Goal: Transaction & Acquisition: Purchase product/service

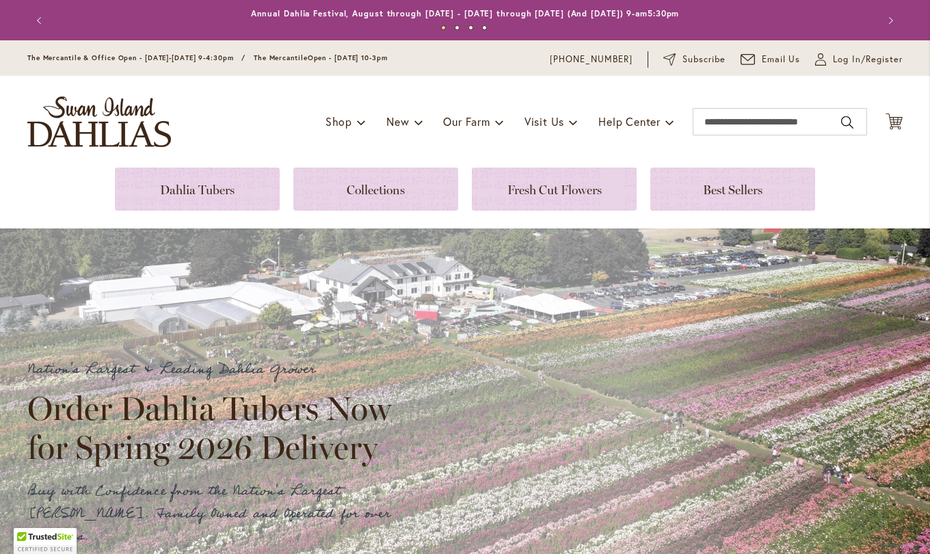
click at [211, 189] on link at bounding box center [197, 189] width 165 height 43
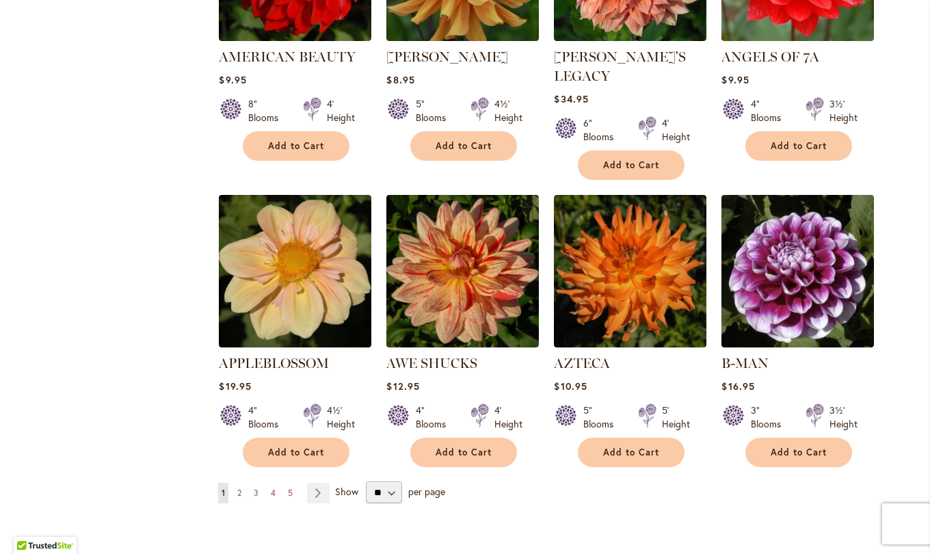
scroll to position [1020, 0]
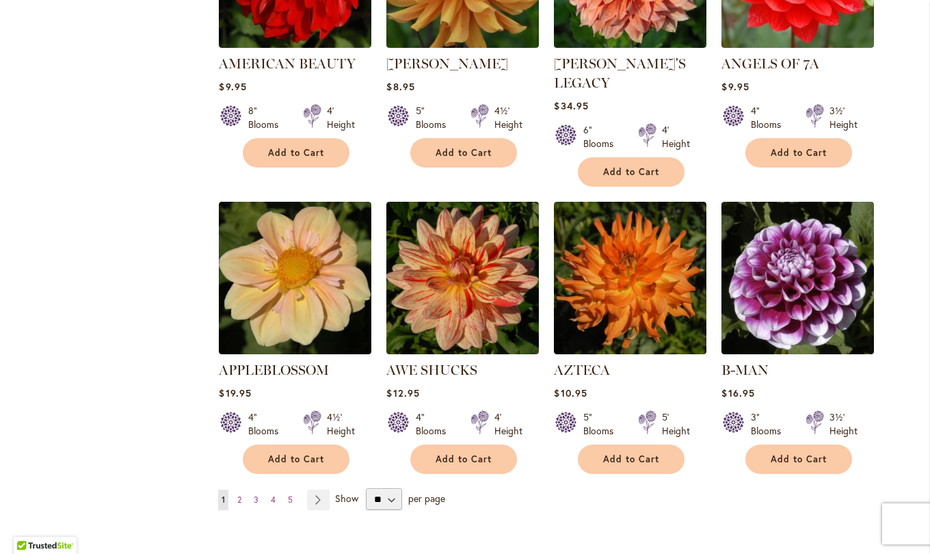
click at [319, 490] on link "Page Next" at bounding box center [318, 500] width 23 height 21
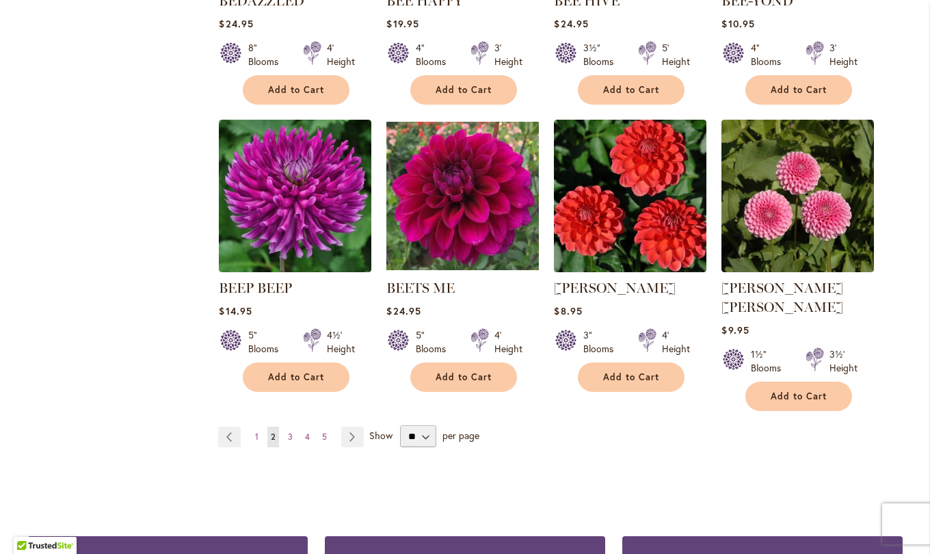
scroll to position [1084, 0]
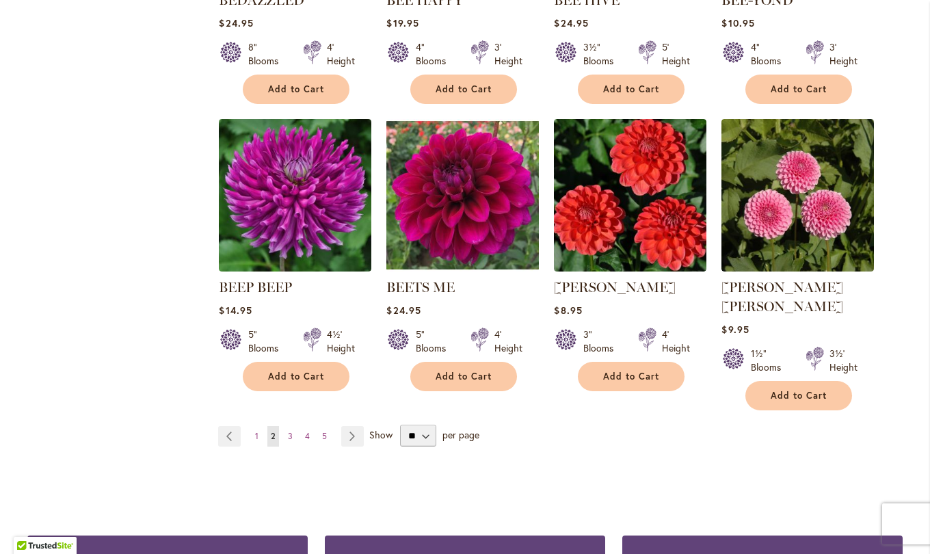
click at [347, 426] on link "Page Next" at bounding box center [352, 436] width 23 height 21
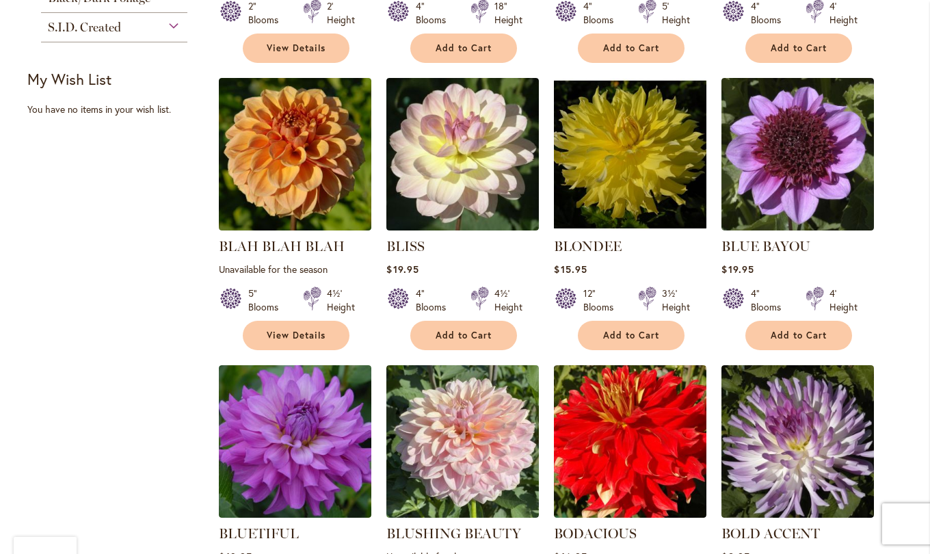
scroll to position [551, 0]
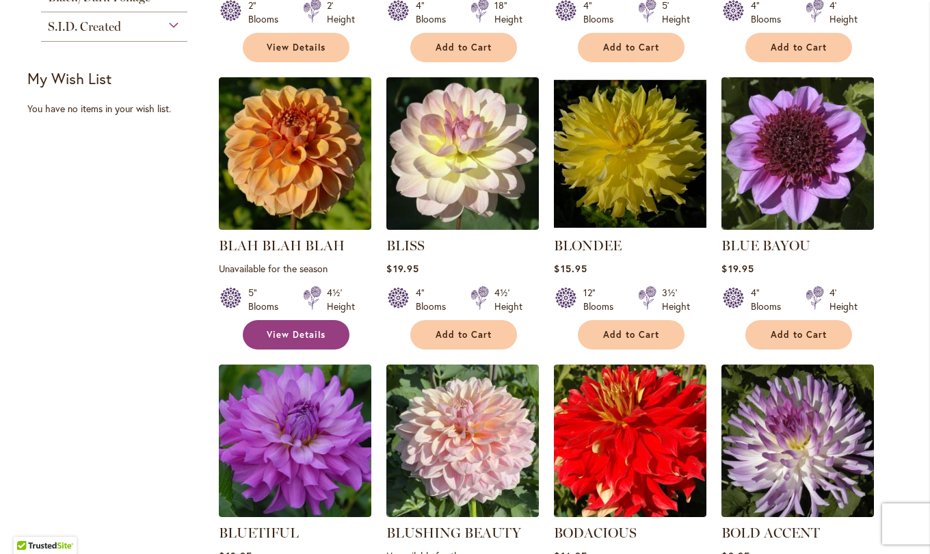
click at [305, 339] on link "View Details" at bounding box center [296, 334] width 107 height 29
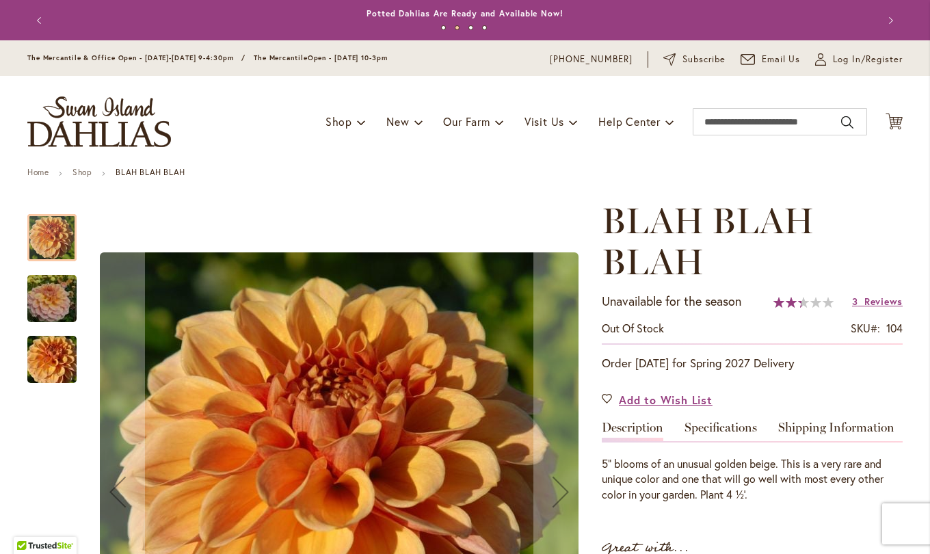
click at [49, 16] on button "Previous" at bounding box center [40, 20] width 27 height 27
click at [36, 26] on button "Previous" at bounding box center [40, 20] width 27 height 27
click at [40, 23] on button "Previous" at bounding box center [40, 20] width 27 height 27
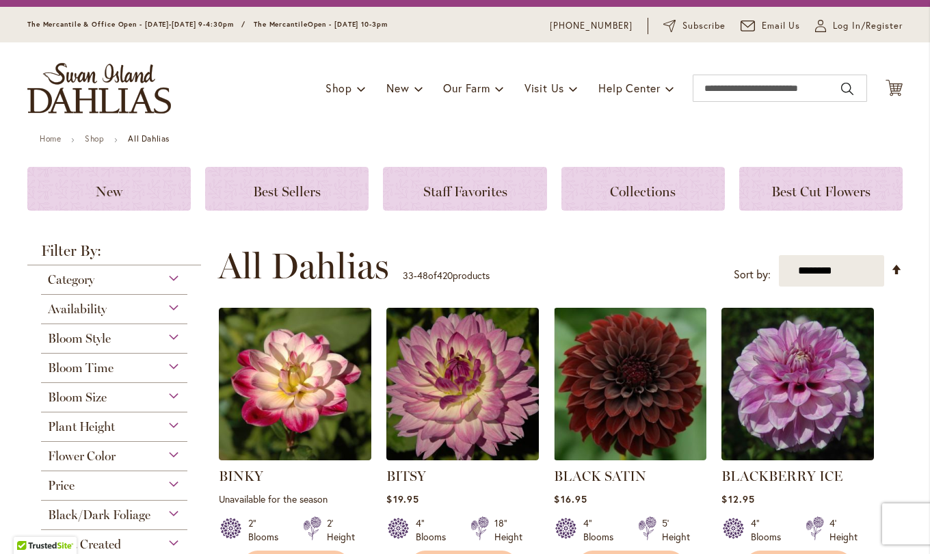
scroll to position [33, 0]
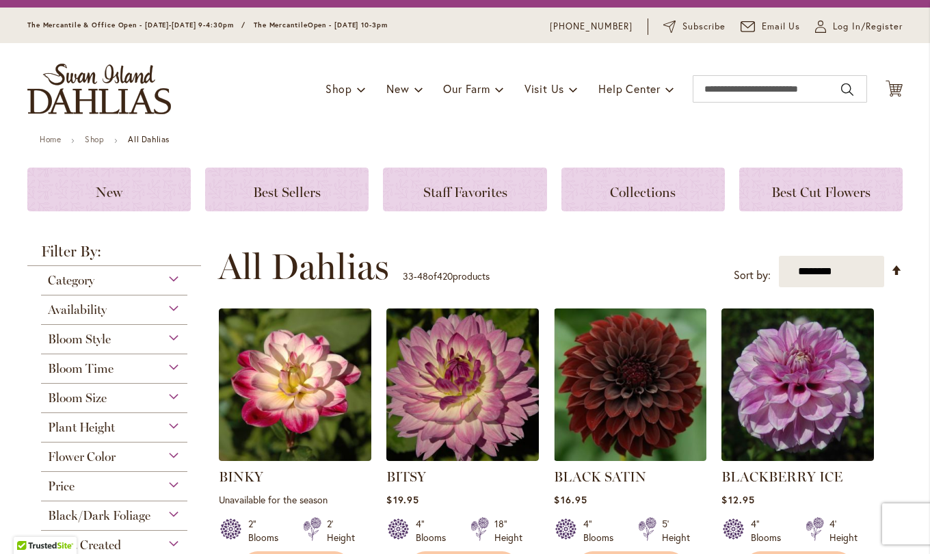
click at [445, 187] on span "Staff Favorites" at bounding box center [465, 192] width 84 height 16
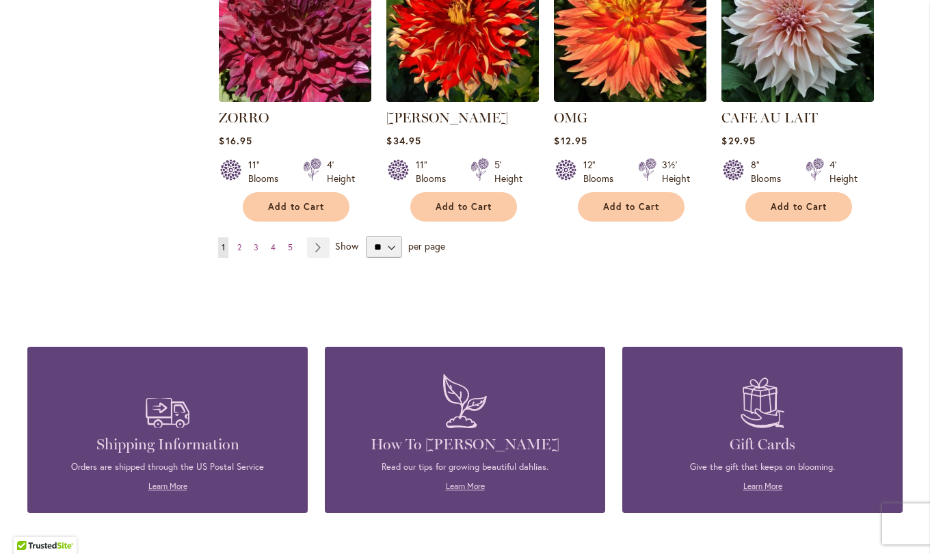
scroll to position [1196, 0]
click at [316, 245] on link "Page Next" at bounding box center [318, 247] width 23 height 21
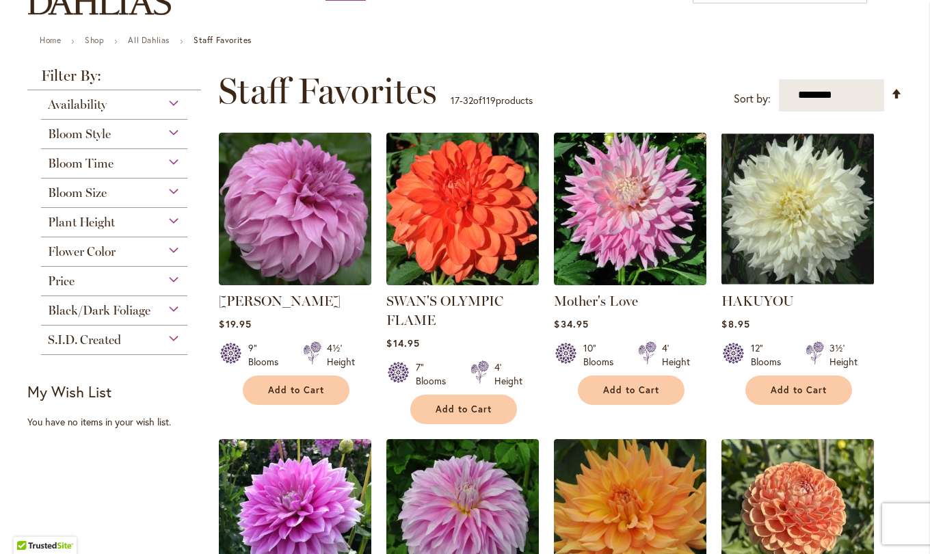
scroll to position [133, 0]
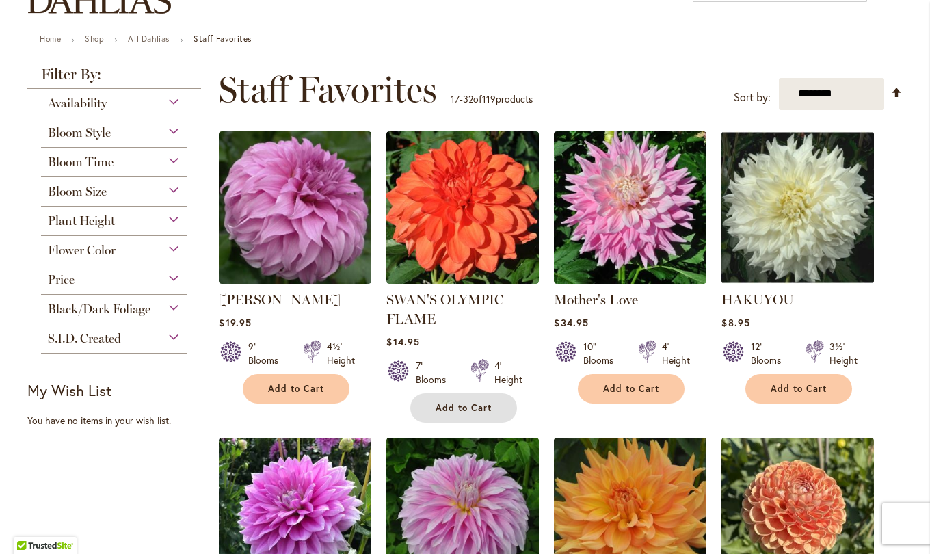
click at [464, 410] on span "Add to Cart" at bounding box center [464, 408] width 56 height 12
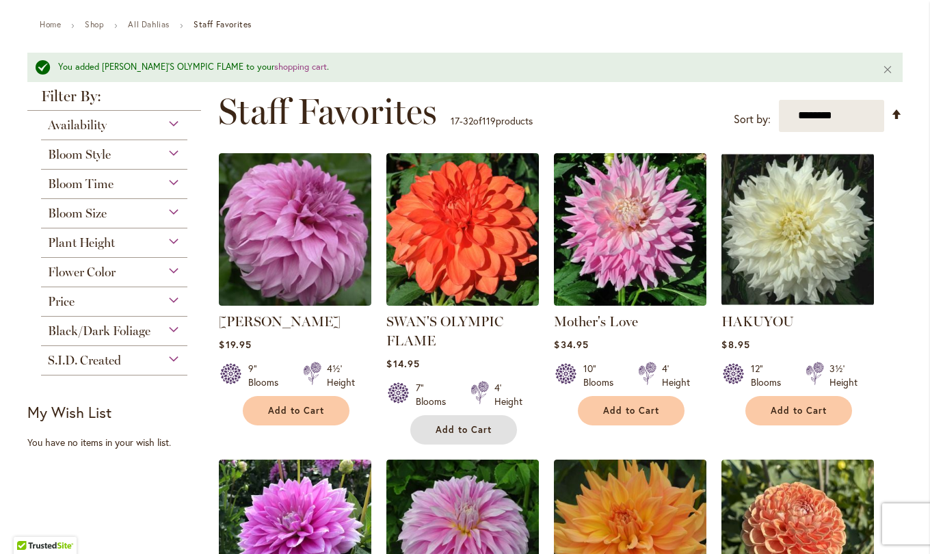
scroll to position [149, 0]
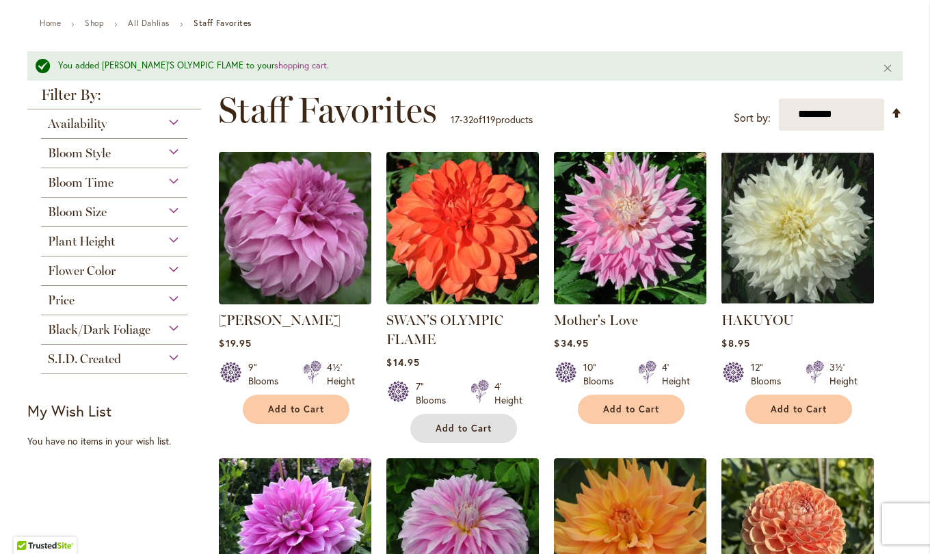
click at [457, 427] on span "Add to Cart" at bounding box center [464, 429] width 56 height 12
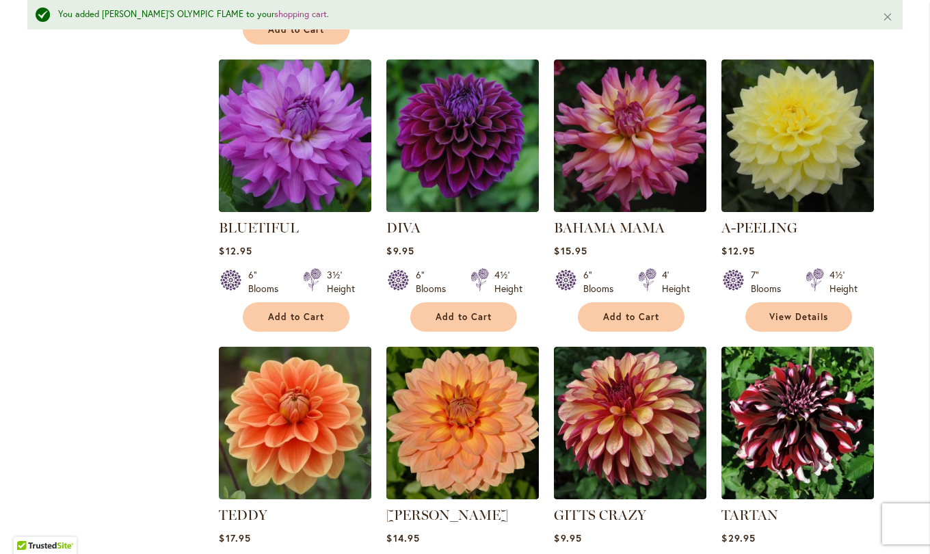
scroll to position [856, 0]
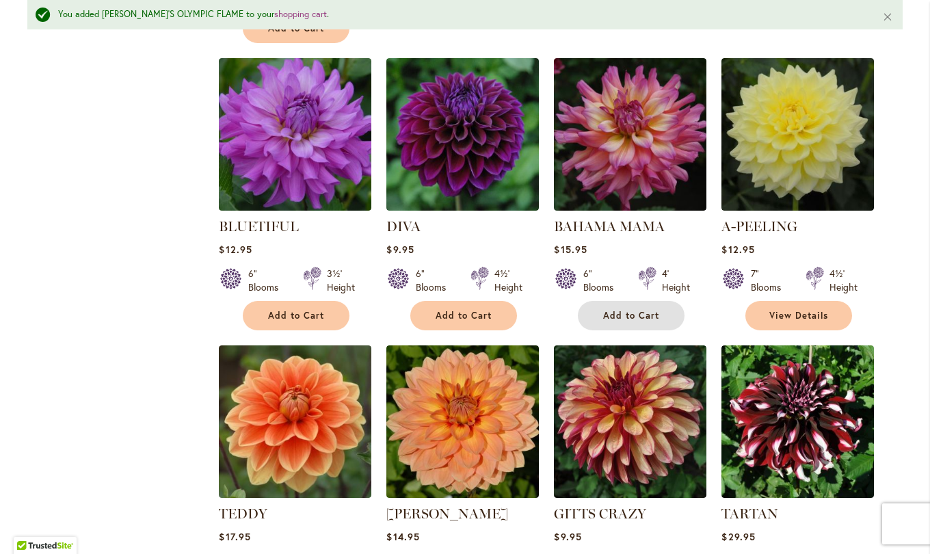
click at [621, 315] on span "Add to Cart" at bounding box center [631, 316] width 56 height 12
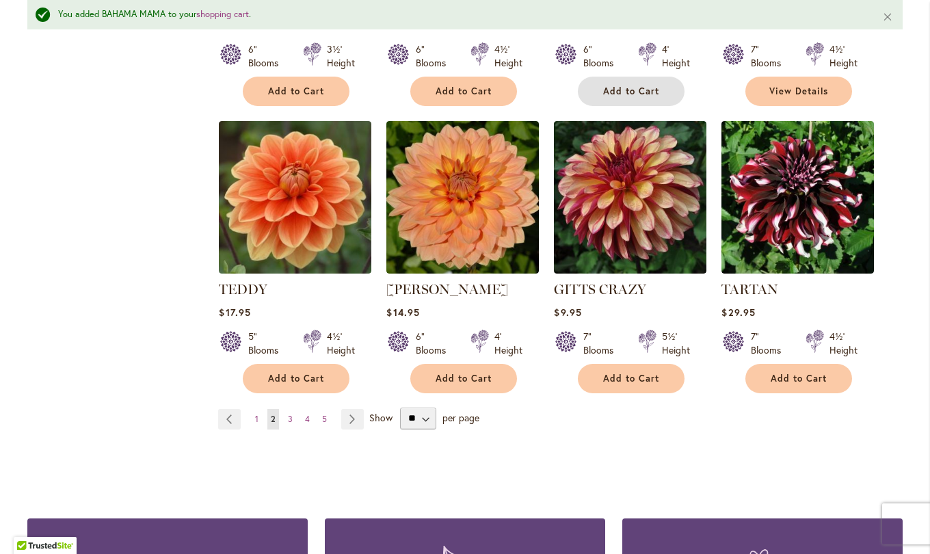
scroll to position [1092, 0]
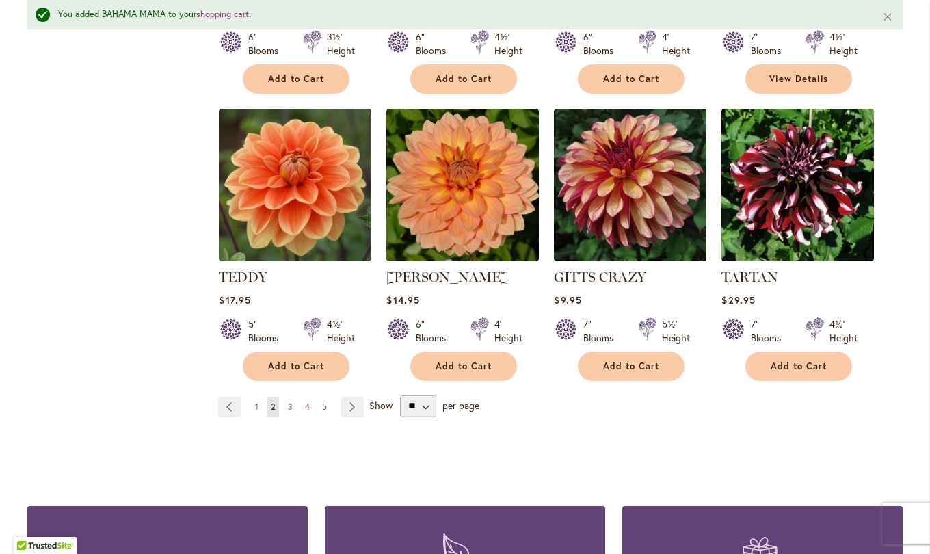
click at [350, 408] on link "Page Next" at bounding box center [352, 407] width 23 height 21
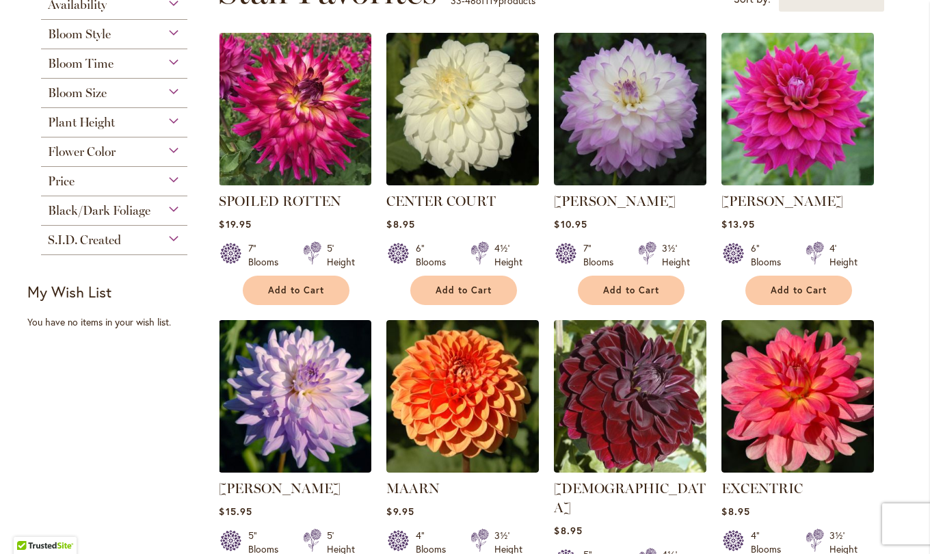
scroll to position [252, 0]
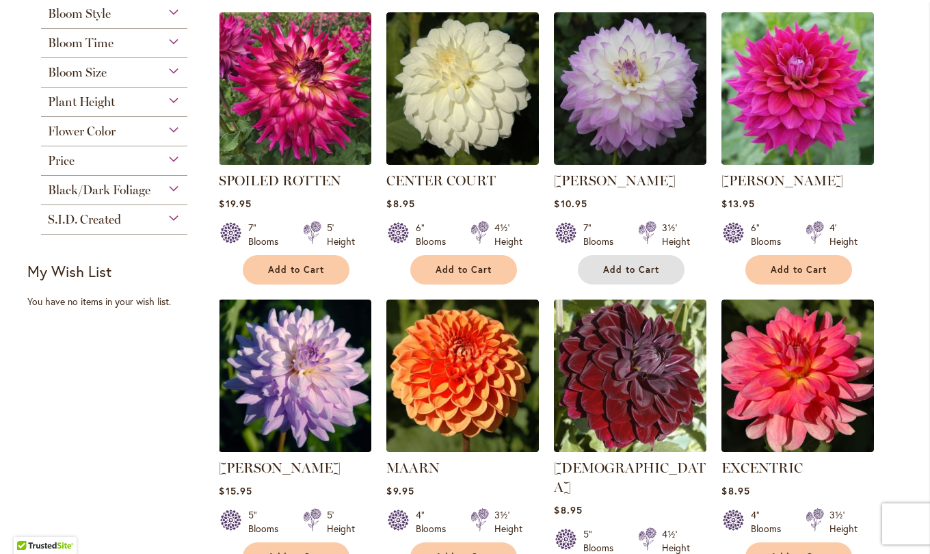
click at [626, 269] on span "Add to Cart" at bounding box center [631, 270] width 56 height 12
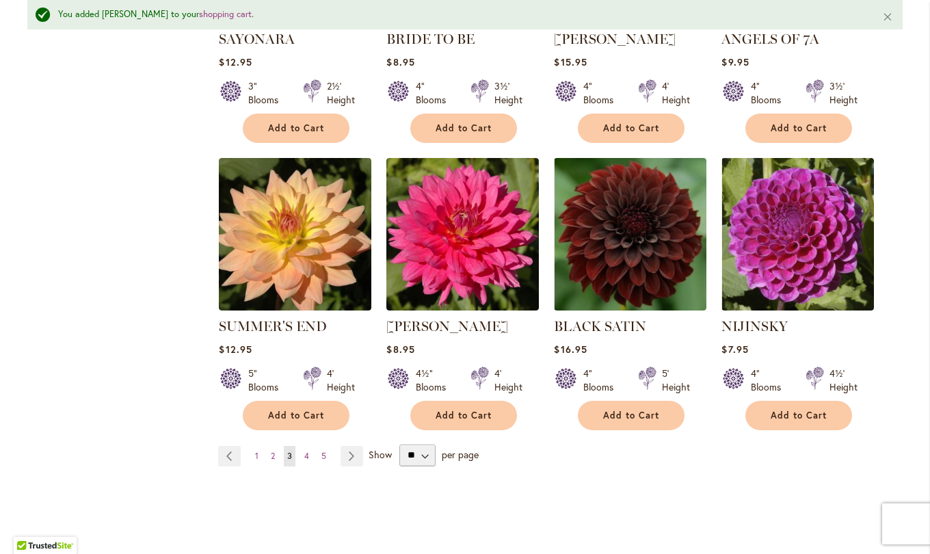
scroll to position [1024, 0]
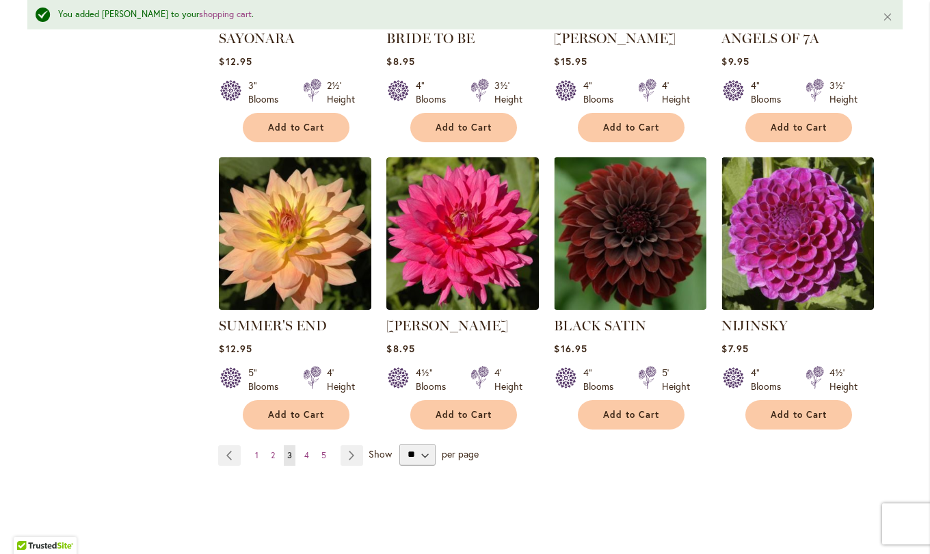
click at [349, 445] on link "Page Next" at bounding box center [352, 455] width 23 height 21
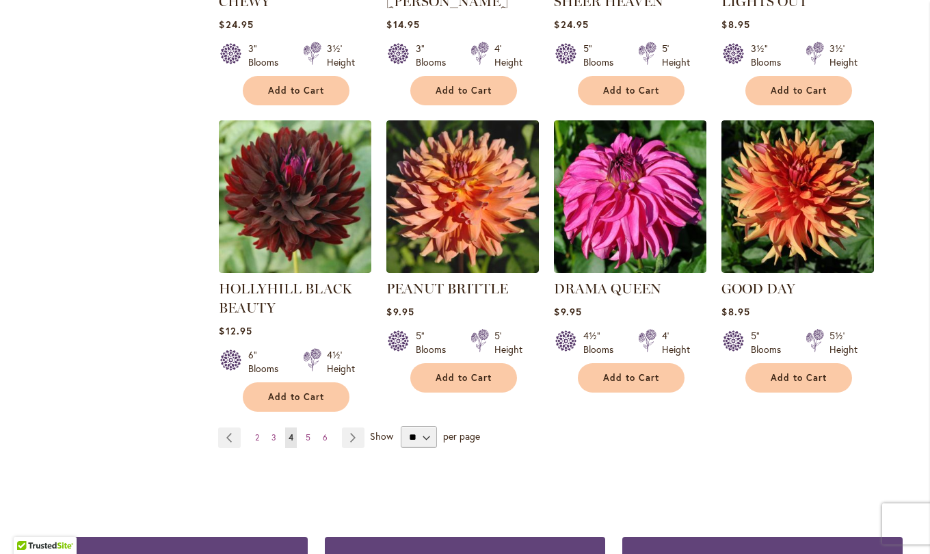
scroll to position [1026, 0]
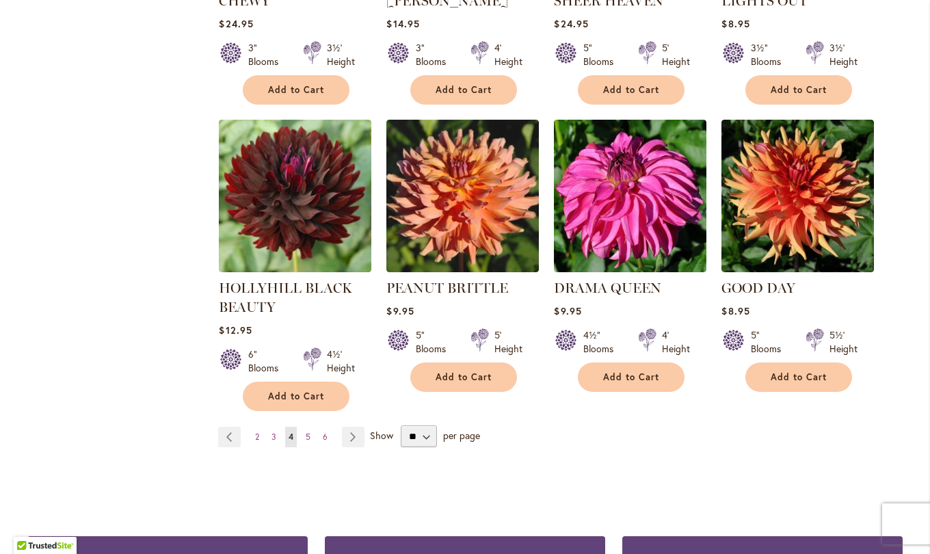
click at [349, 427] on link "Page Next" at bounding box center [353, 437] width 23 height 21
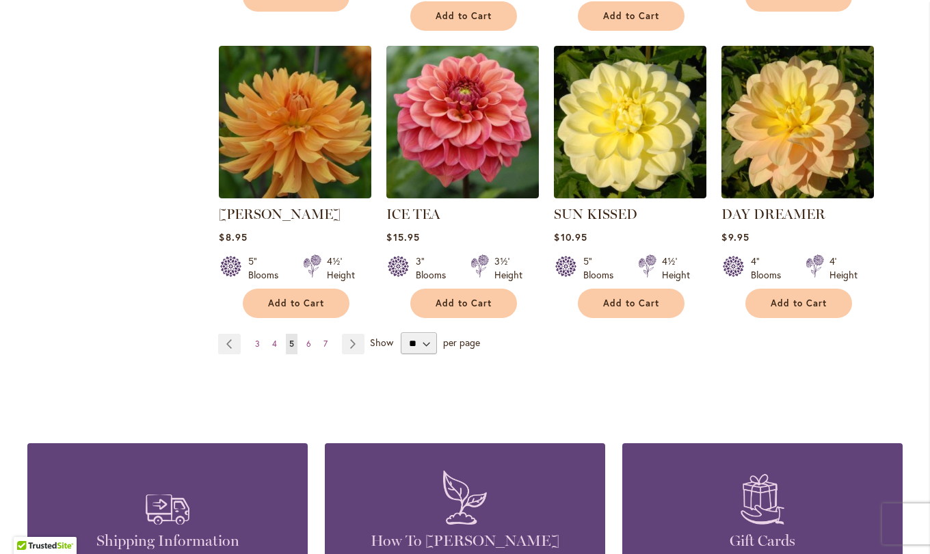
scroll to position [1101, 0]
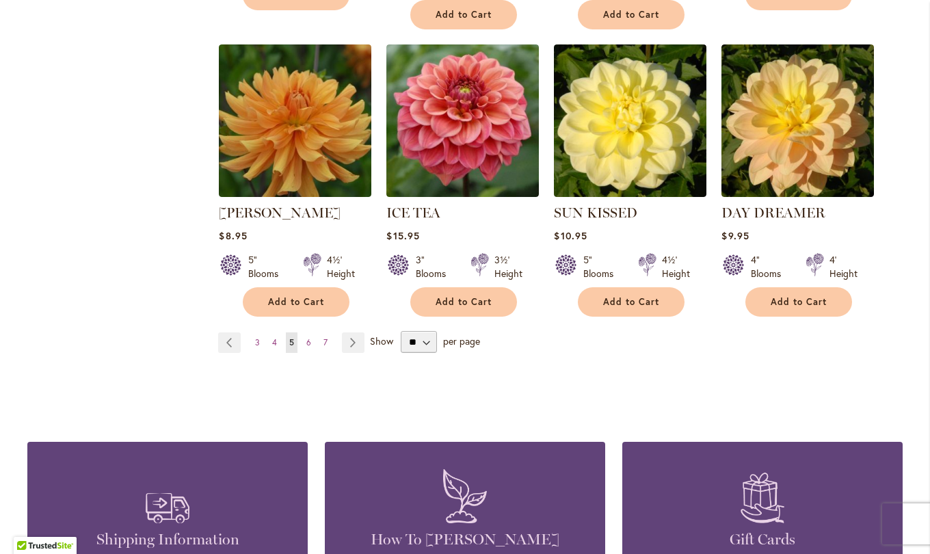
click at [352, 332] on link "Page Next" at bounding box center [353, 342] width 23 height 21
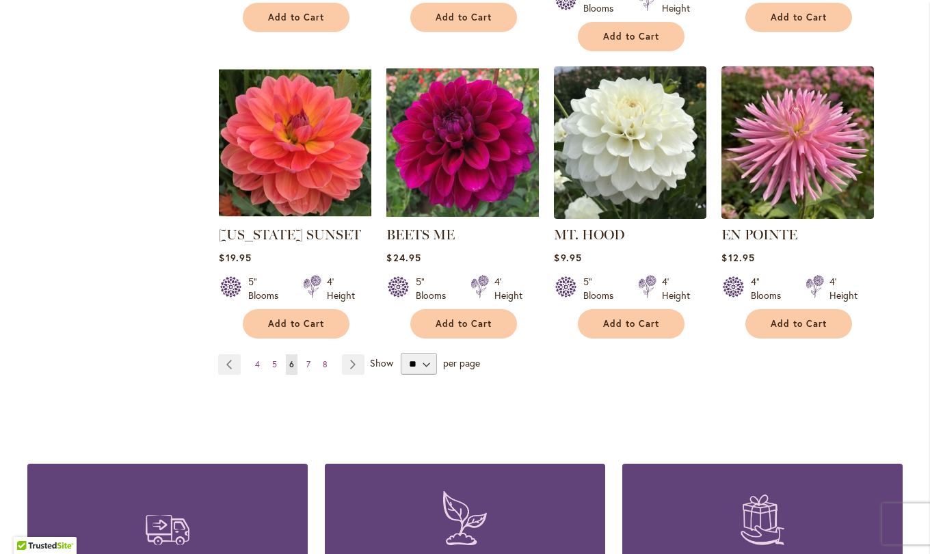
scroll to position [1085, 0]
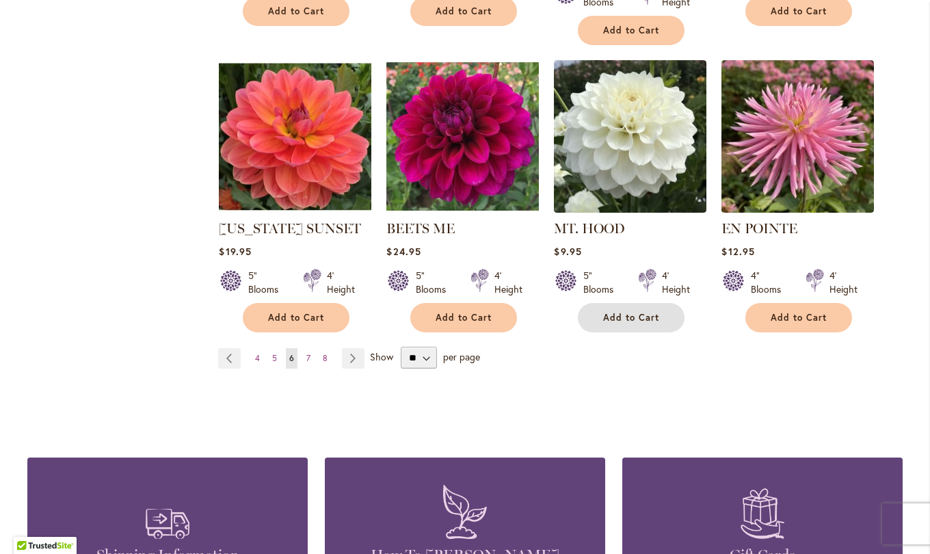
click at [625, 312] on span "Add to Cart" at bounding box center [631, 318] width 56 height 12
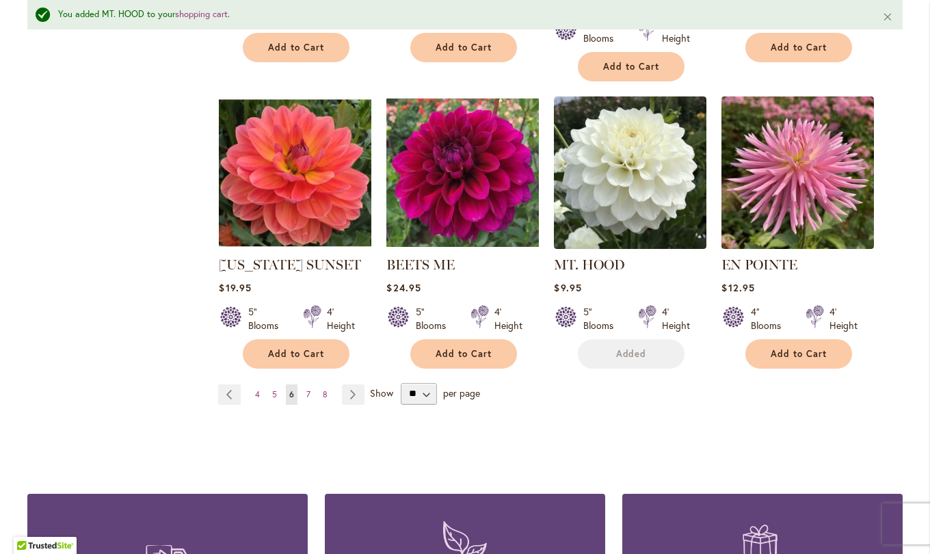
scroll to position [1121, 0]
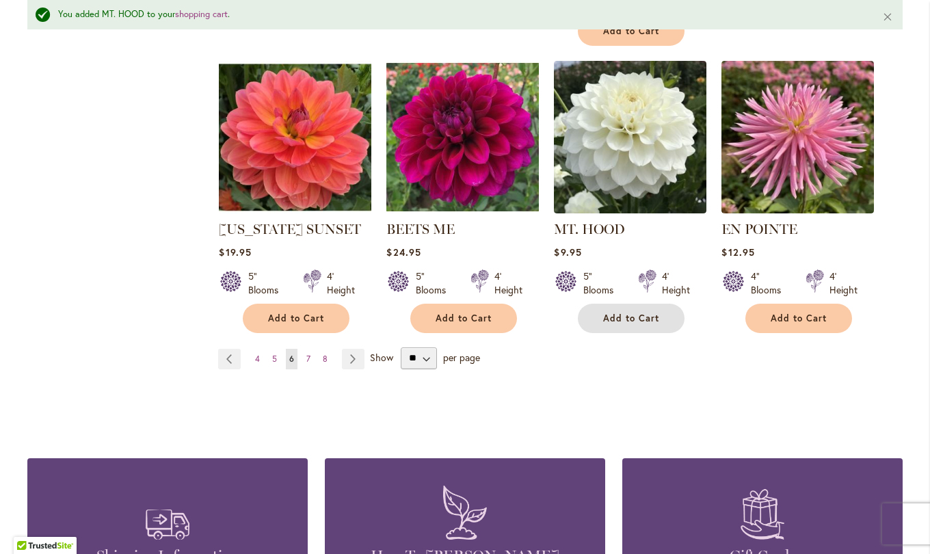
click at [618, 313] on span "Add to Cart" at bounding box center [631, 319] width 56 height 12
click at [306, 354] on span "7" at bounding box center [308, 359] width 4 height 10
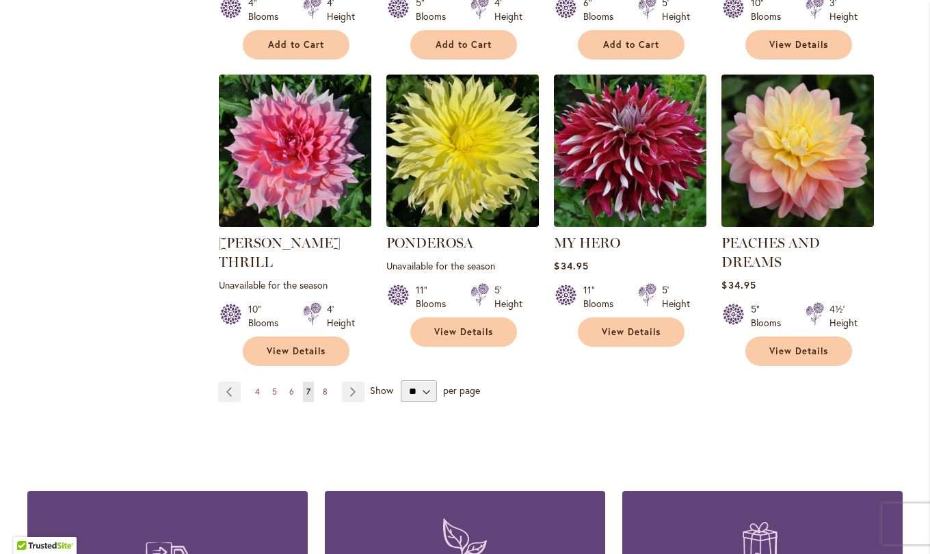
scroll to position [1073, 0]
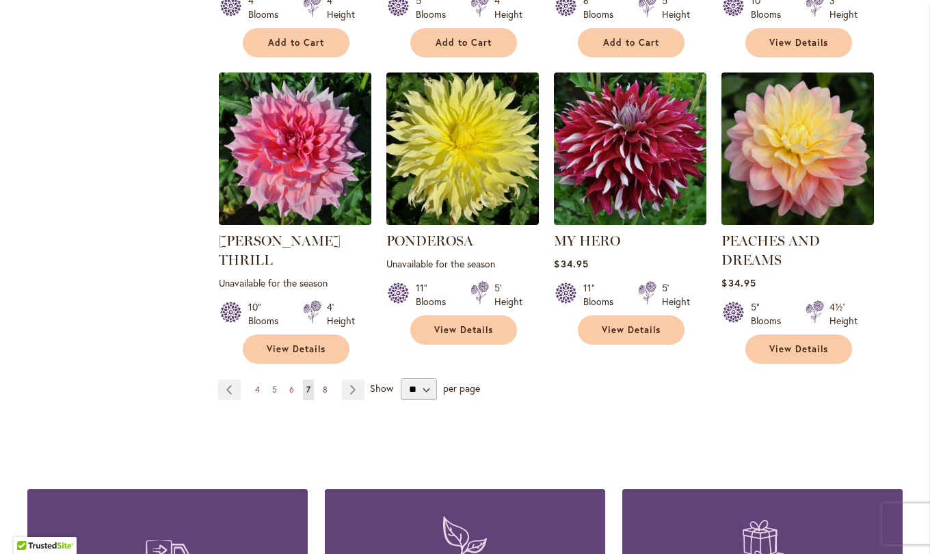
click at [323, 384] on span "8" at bounding box center [325, 389] width 5 height 10
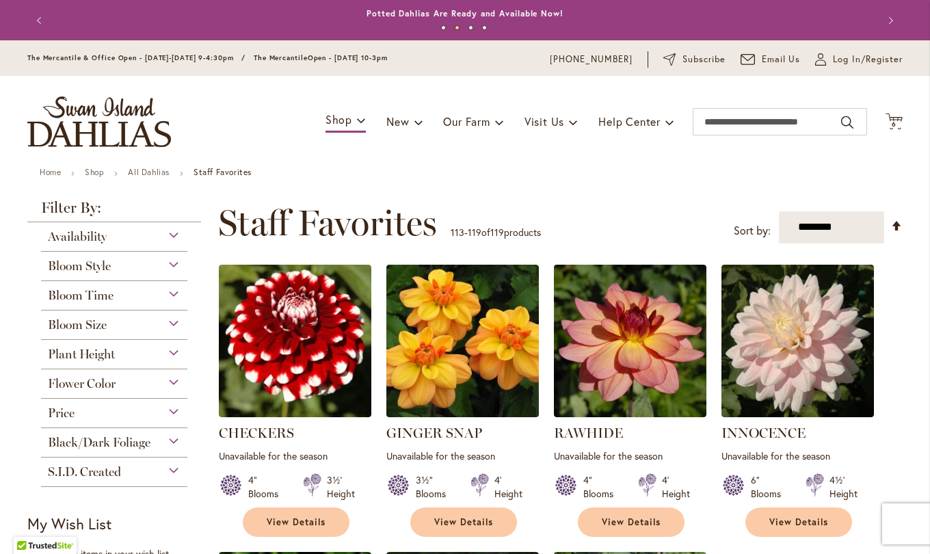
click at [892, 124] on span "6" at bounding box center [894, 124] width 5 height 9
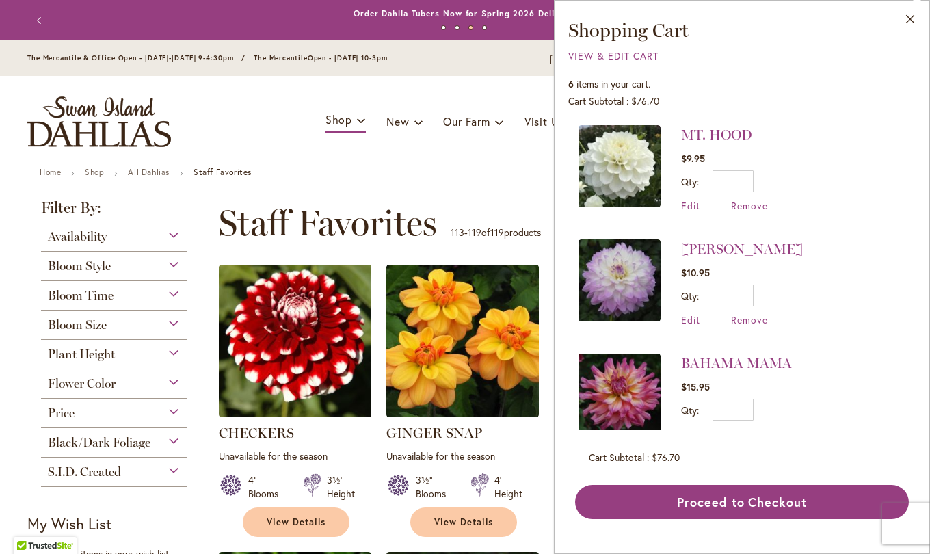
click at [693, 207] on span "Edit" at bounding box center [690, 205] width 19 height 13
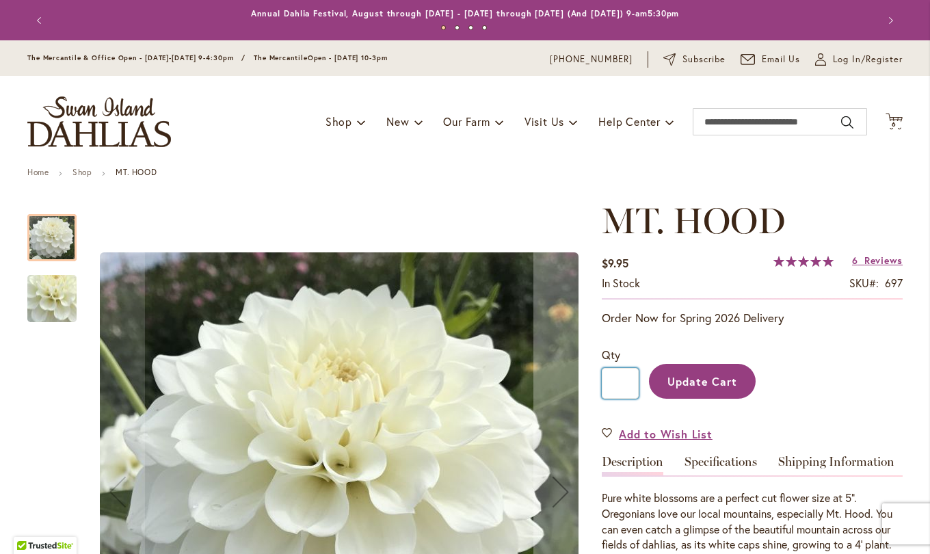
click at [618, 386] on input "*" at bounding box center [620, 383] width 37 height 31
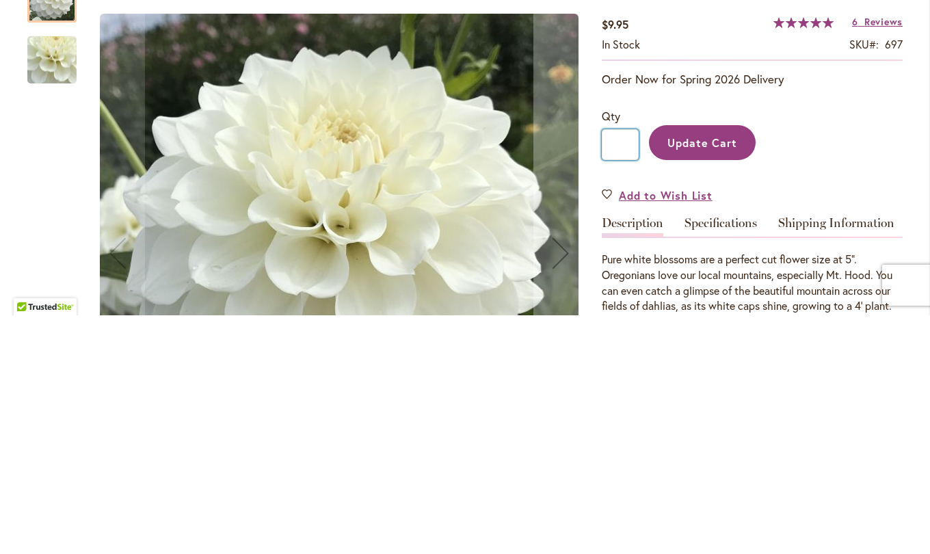
type input "*"
click at [711, 380] on span "Update Cart" at bounding box center [702, 380] width 70 height 14
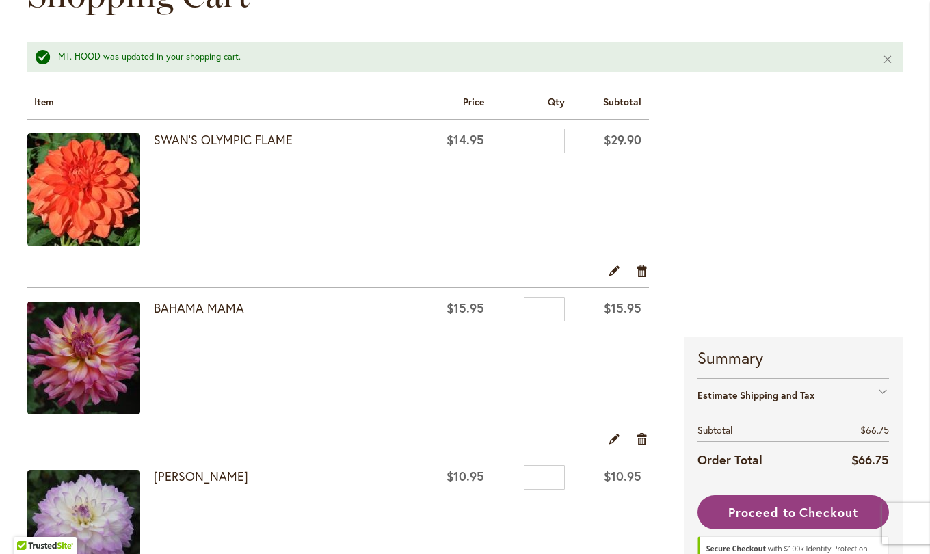
scroll to position [194, 0]
click at [608, 272] on link "Edit" at bounding box center [614, 270] width 13 height 15
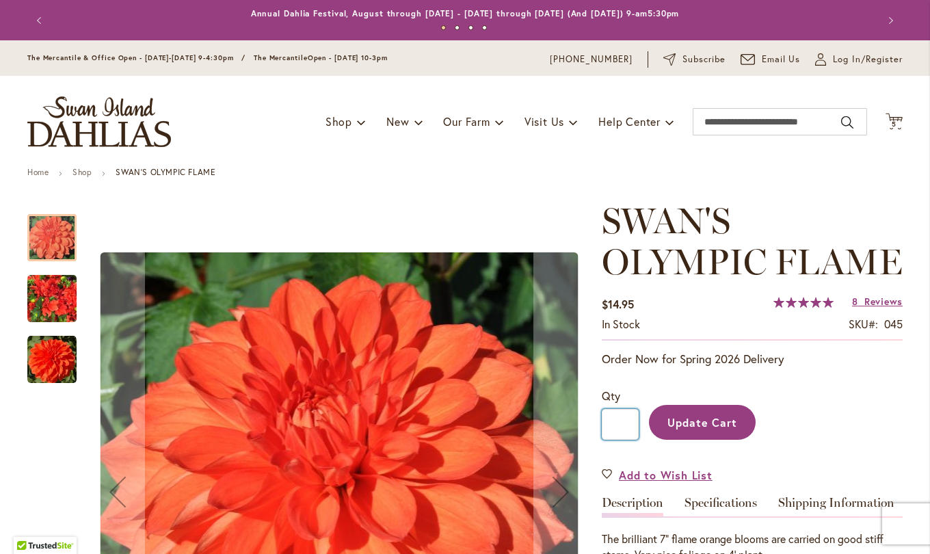
click at [624, 423] on input "*" at bounding box center [620, 424] width 37 height 31
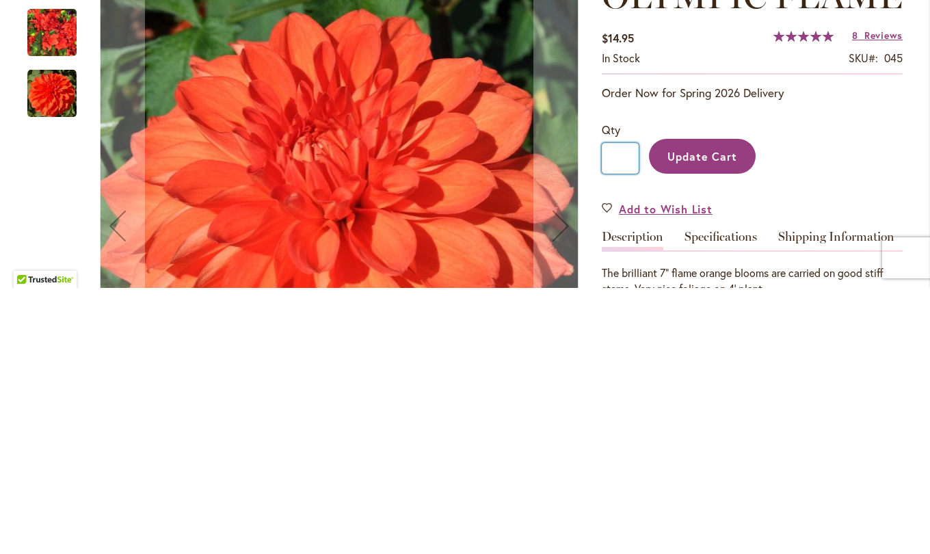
type input "*"
click at [698, 427] on span "Update Cart" at bounding box center [702, 421] width 70 height 14
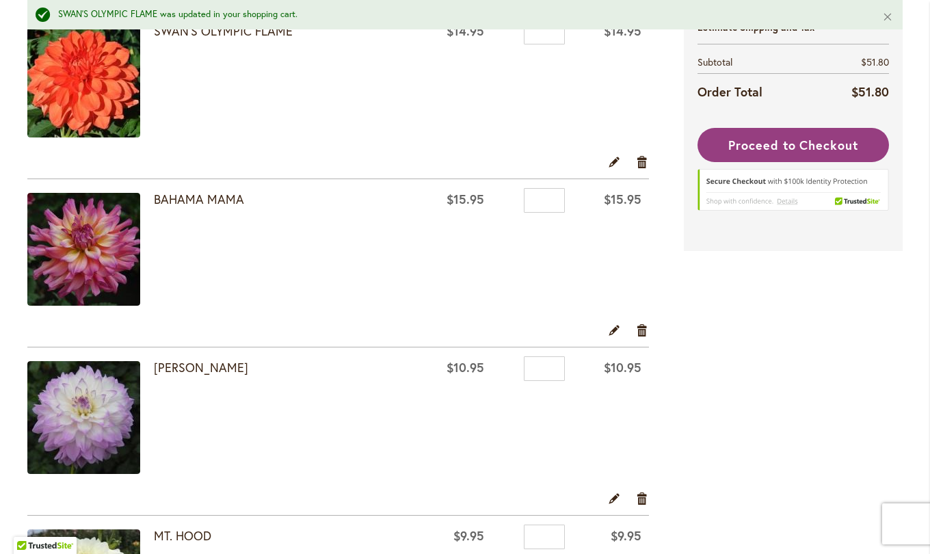
scroll to position [304, 0]
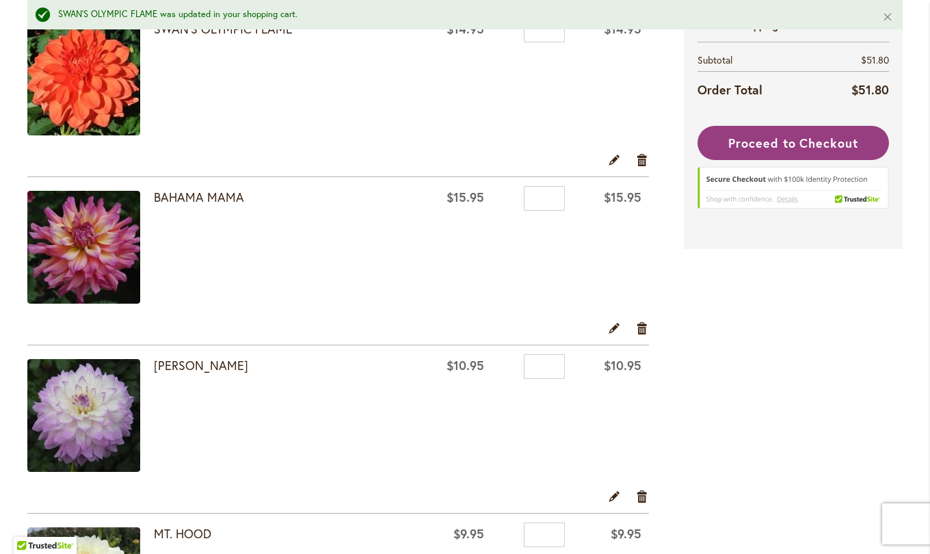
click at [182, 203] on link "BAHAMA MAMA" at bounding box center [199, 197] width 90 height 16
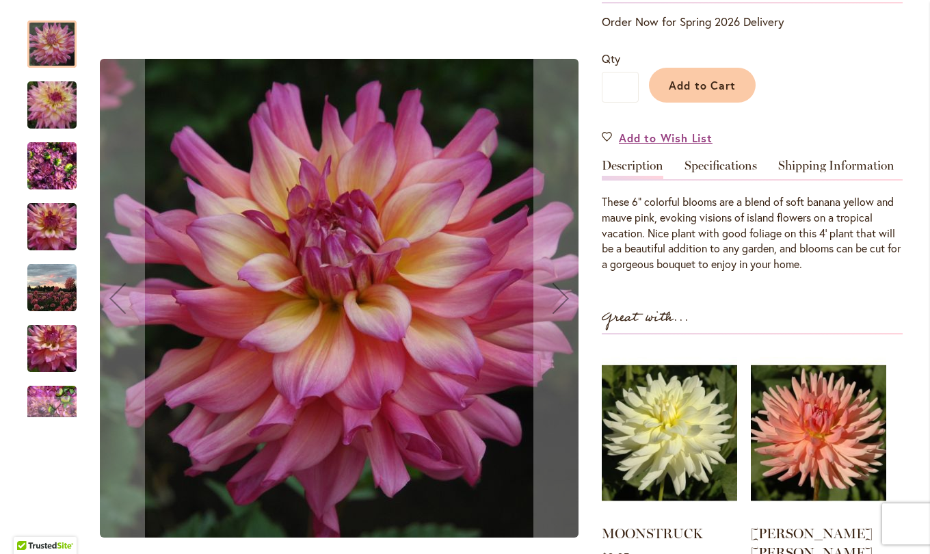
scroll to position [301, 0]
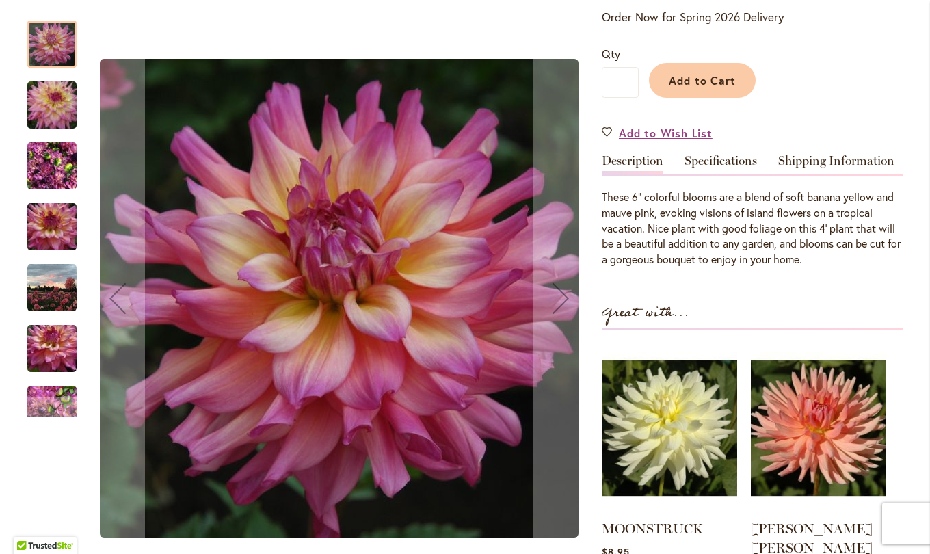
click at [49, 173] on img "Bahama Mama" at bounding box center [51, 166] width 49 height 66
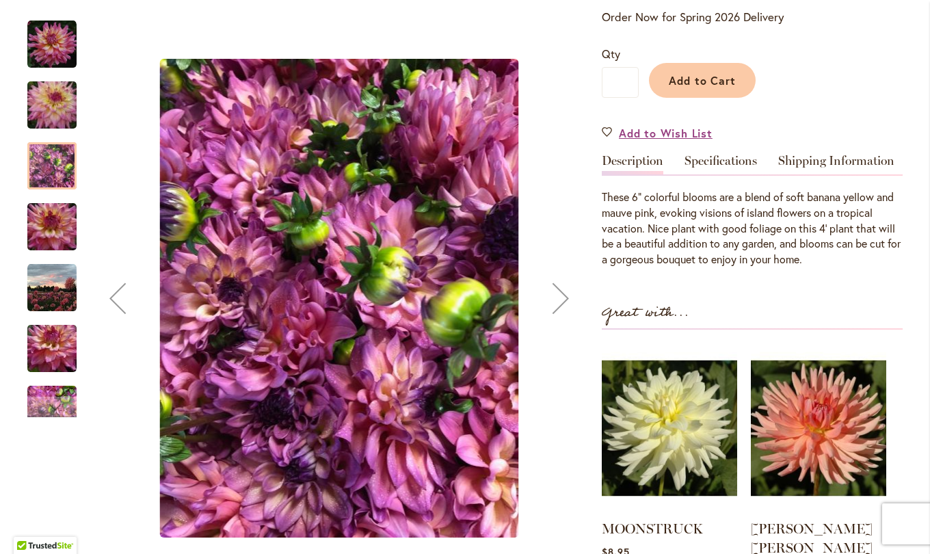
click at [44, 227] on img "Bahama Mama" at bounding box center [52, 227] width 98 height 66
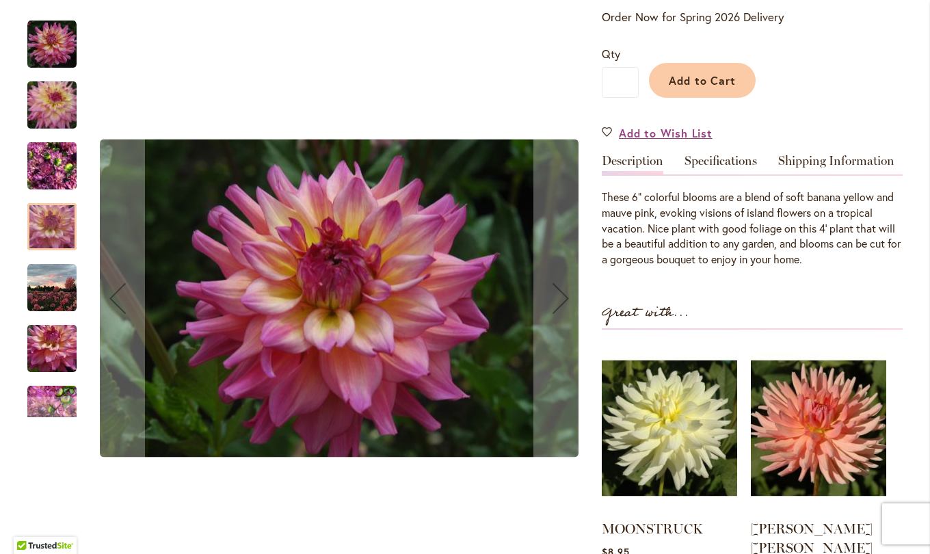
click at [51, 297] on img "Bahama Mama" at bounding box center [51, 287] width 49 height 49
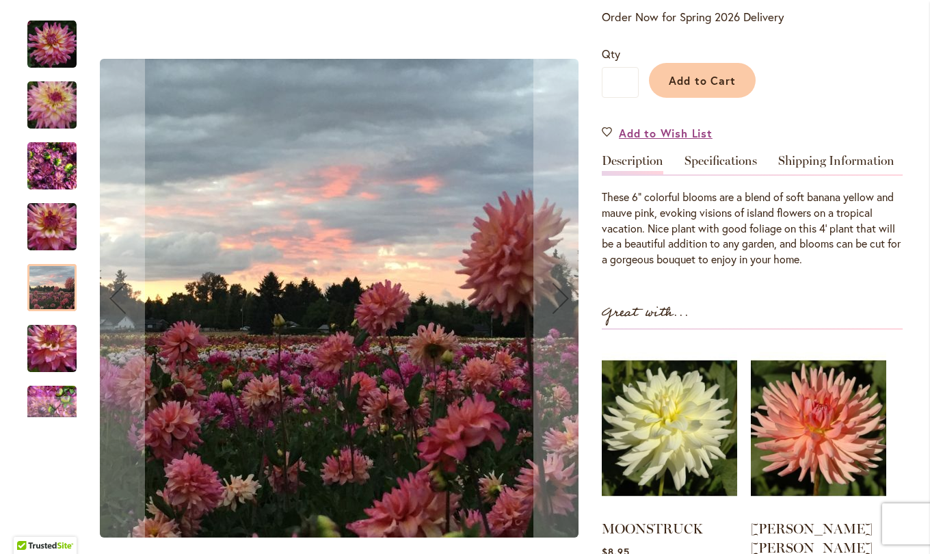
click at [46, 345] on img "Bahama Mama" at bounding box center [52, 349] width 98 height 66
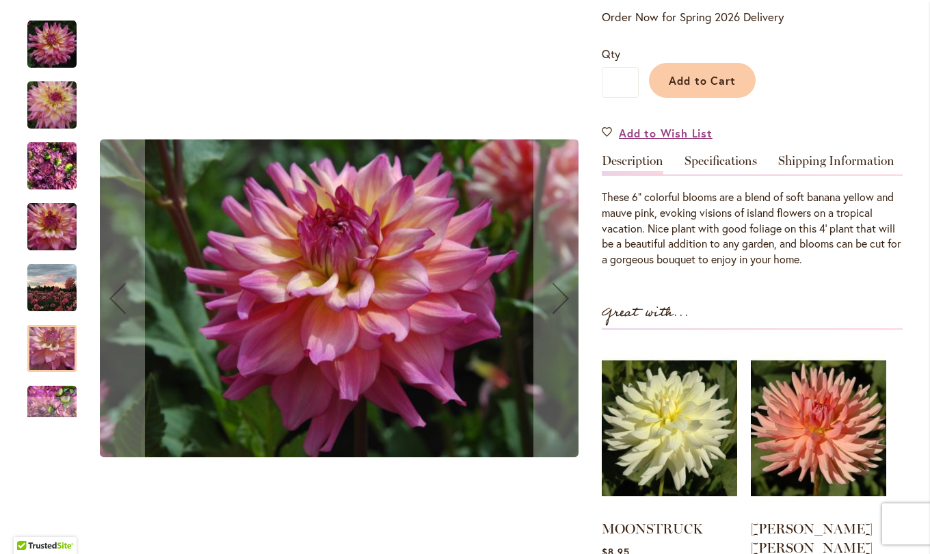
click at [47, 403] on div "Next" at bounding box center [52, 407] width 21 height 21
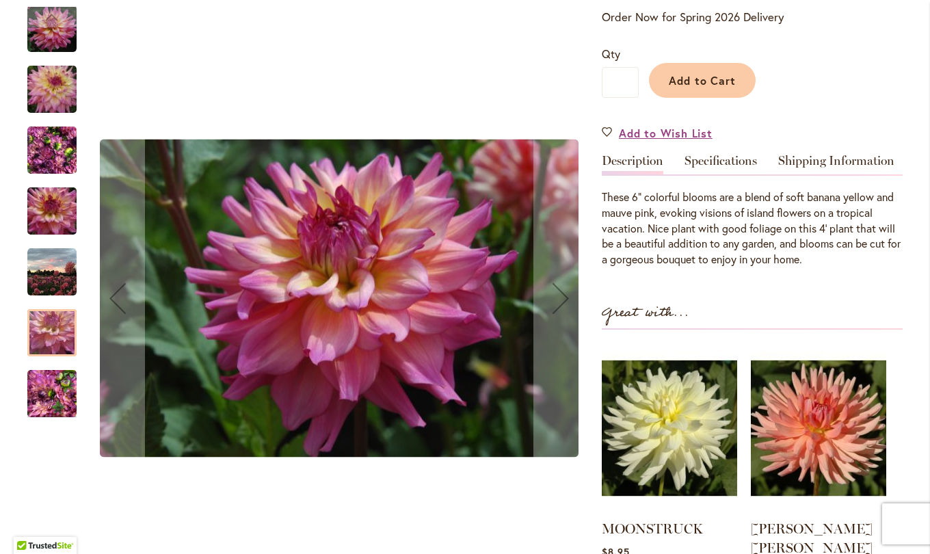
click at [46, 408] on img "Bahama Mama" at bounding box center [51, 394] width 49 height 66
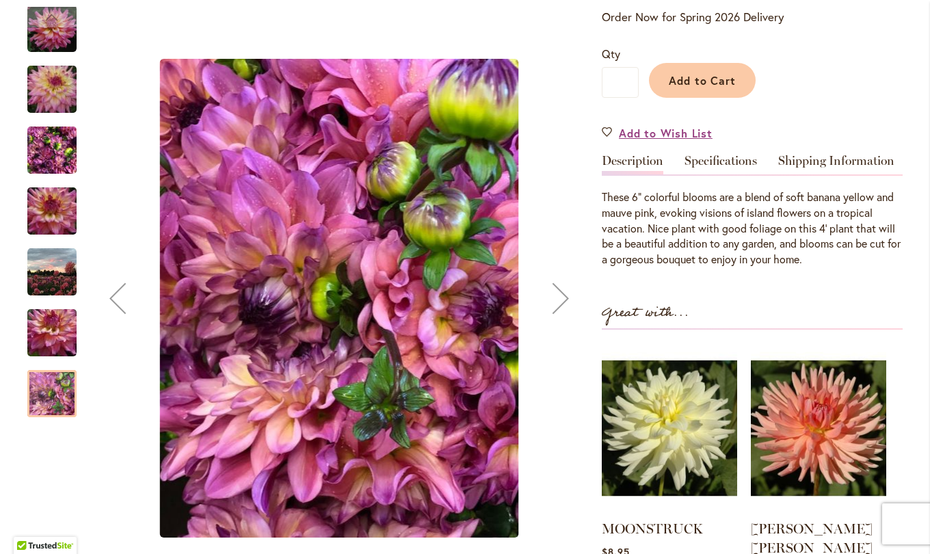
click at [54, 43] on img "Bahama Mama" at bounding box center [51, 28] width 49 height 49
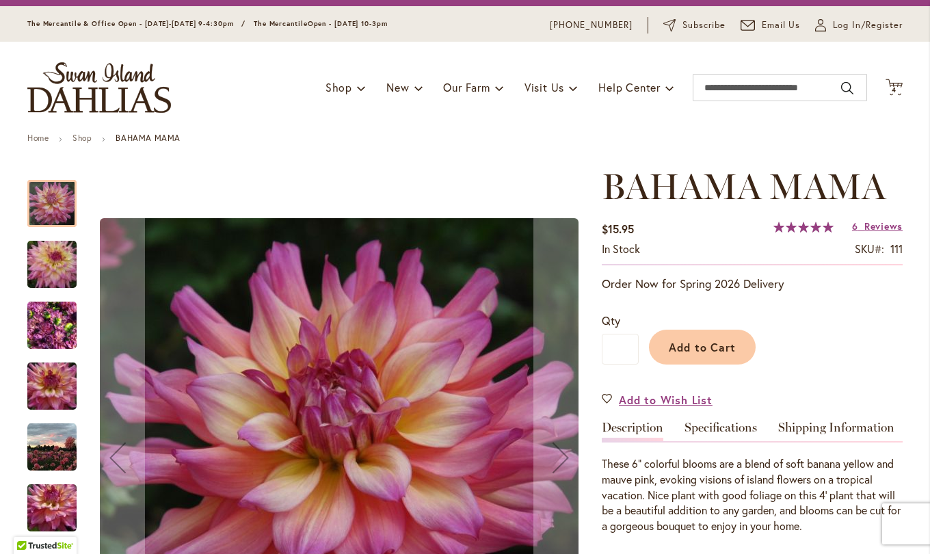
scroll to position [34, 0]
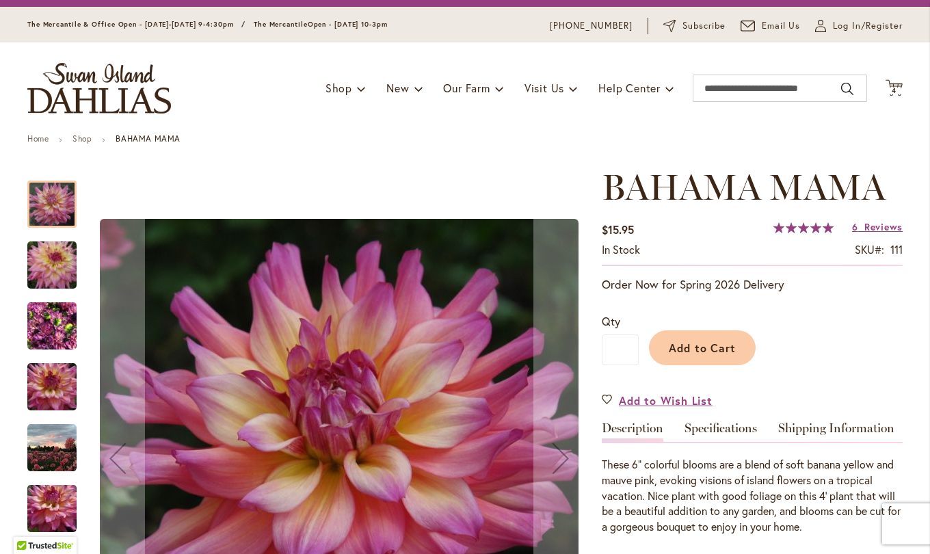
click at [892, 87] on span "4" at bounding box center [894, 90] width 5 height 9
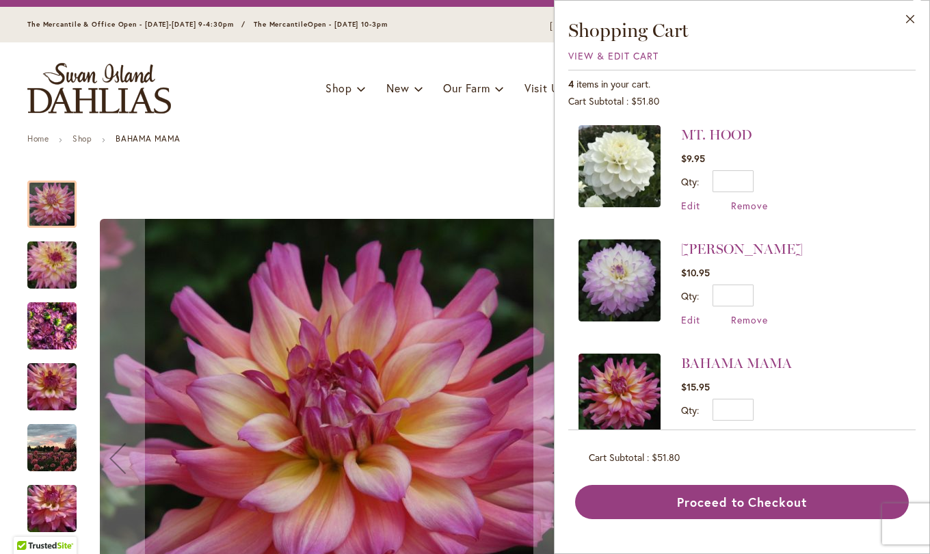
click at [763, 248] on link "MIKAYLA MIRANDA" at bounding box center [742, 249] width 122 height 16
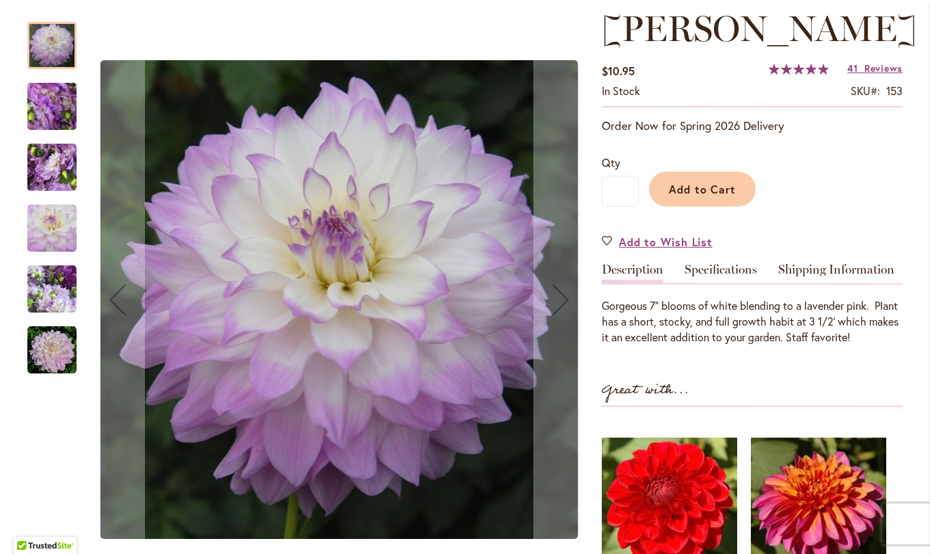
scroll to position [194, 0]
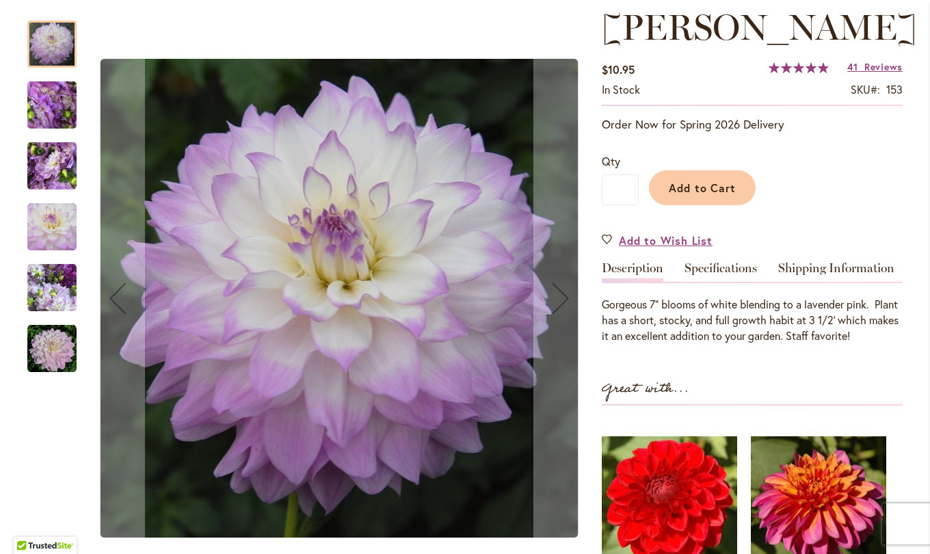
click at [44, 114] on img "MIKAYLA MIRANDA" at bounding box center [52, 105] width 98 height 74
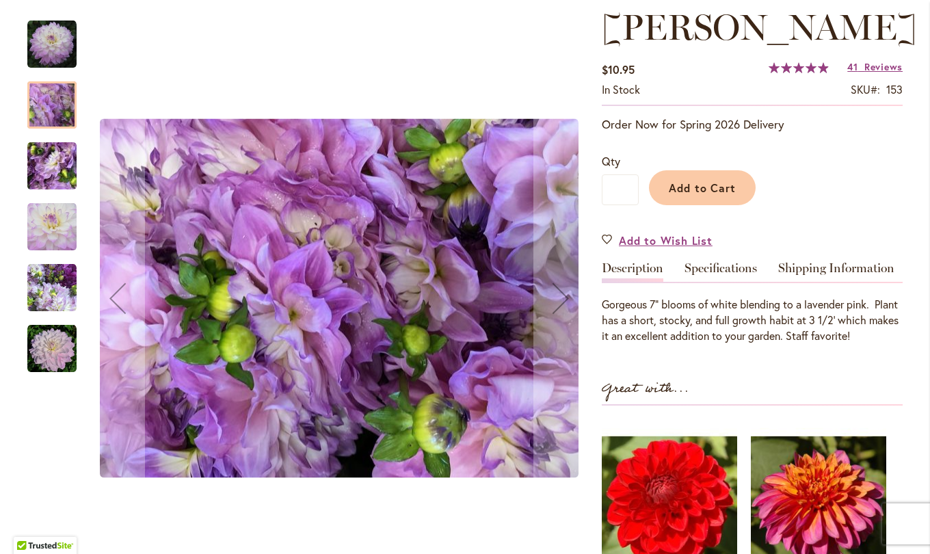
click at [57, 241] on img "MIKAYLA MIRANDA" at bounding box center [51, 226] width 49 height 49
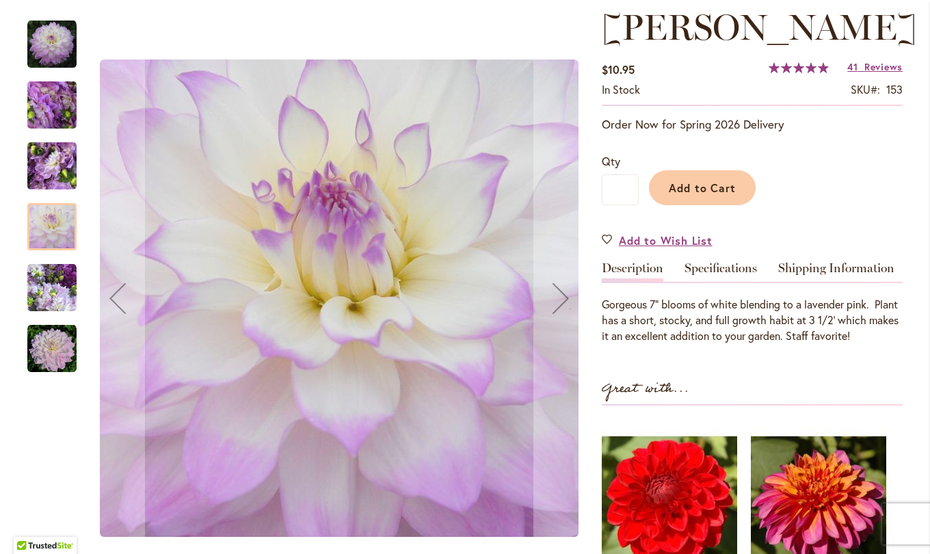
click at [47, 290] on img "MIKAYLA MIRANDA" at bounding box center [51, 287] width 49 height 49
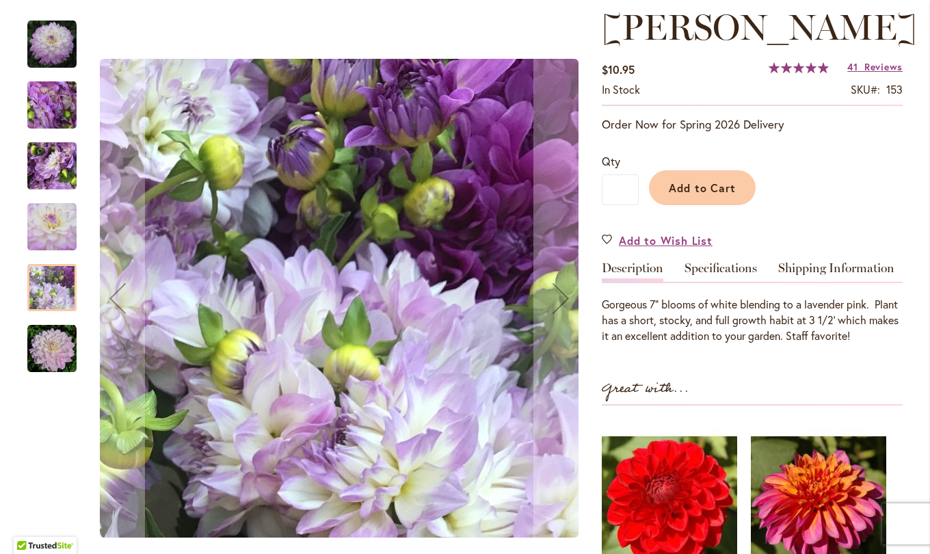
click at [42, 352] on img "MIKAYLA MIRANDA" at bounding box center [51, 348] width 49 height 49
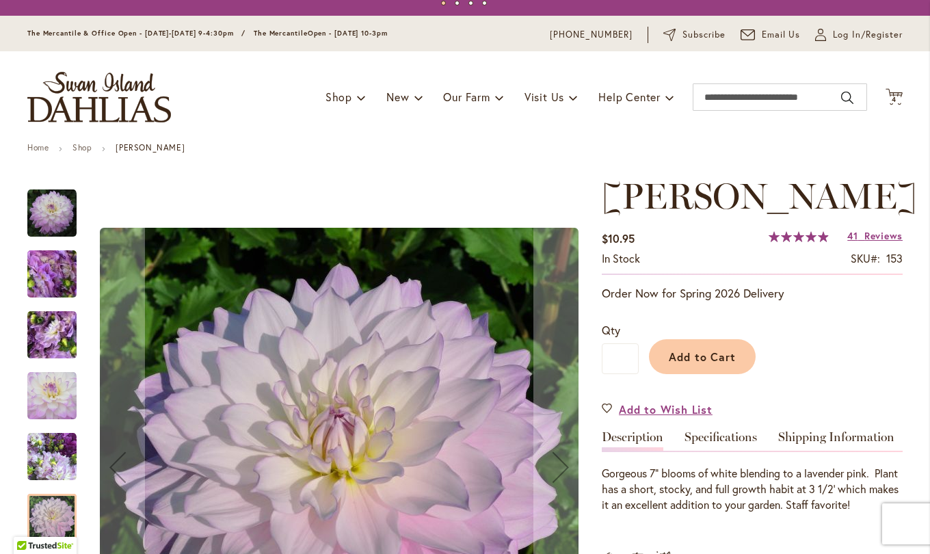
scroll to position [13, 0]
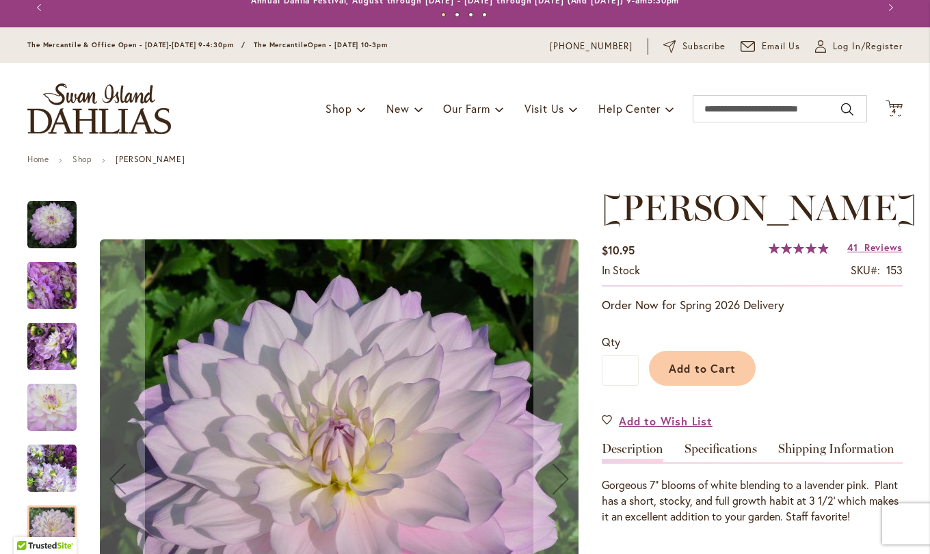
click at [892, 109] on span "4" at bounding box center [894, 111] width 5 height 9
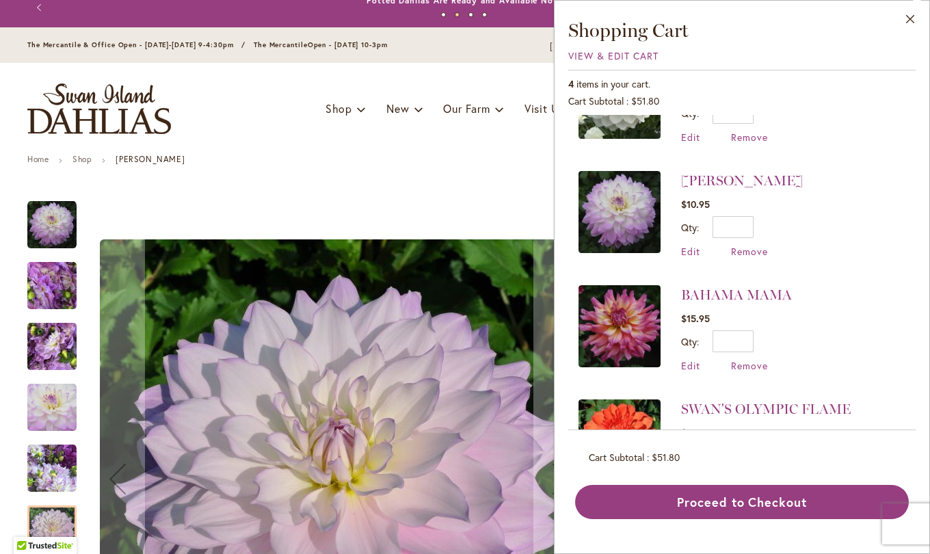
scroll to position [74, 0]
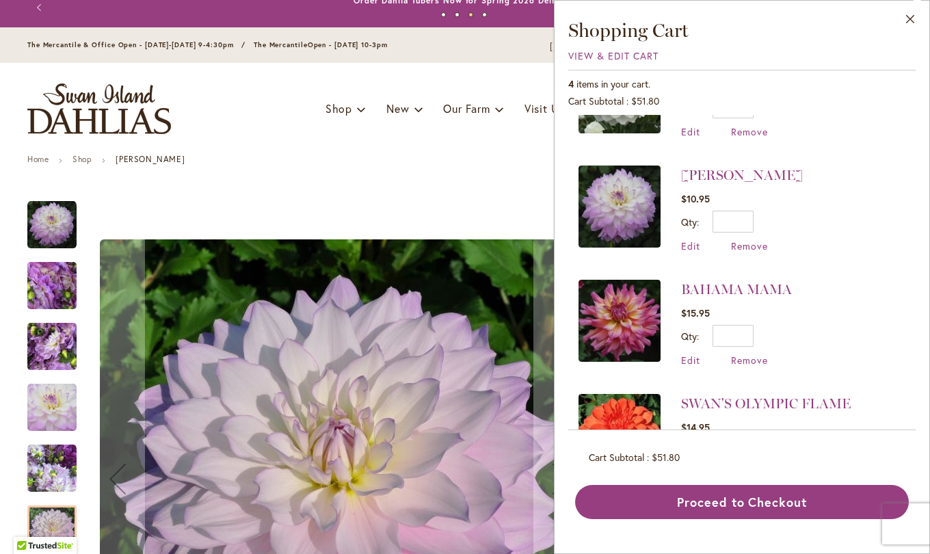
click at [761, 247] on span "Remove" at bounding box center [749, 245] width 37 height 13
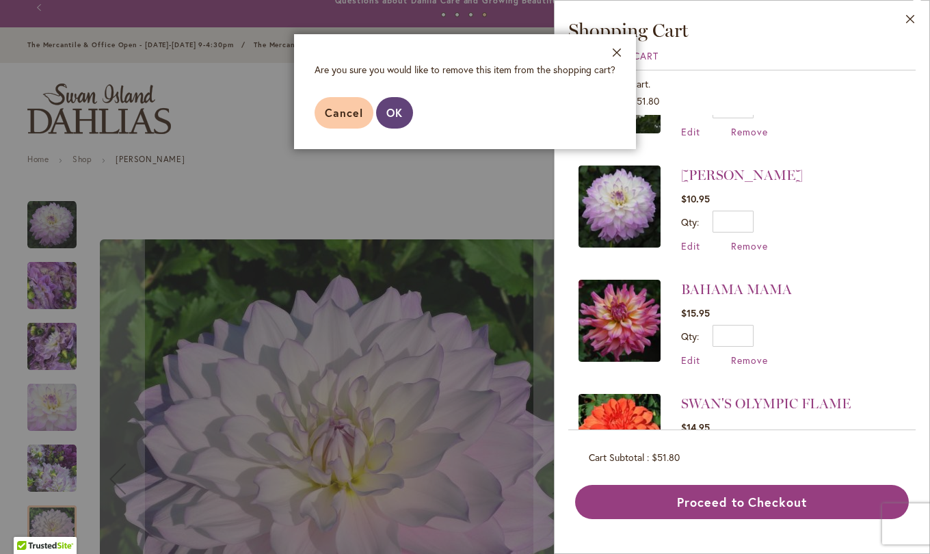
click at [403, 122] on button "OK" at bounding box center [394, 112] width 37 height 31
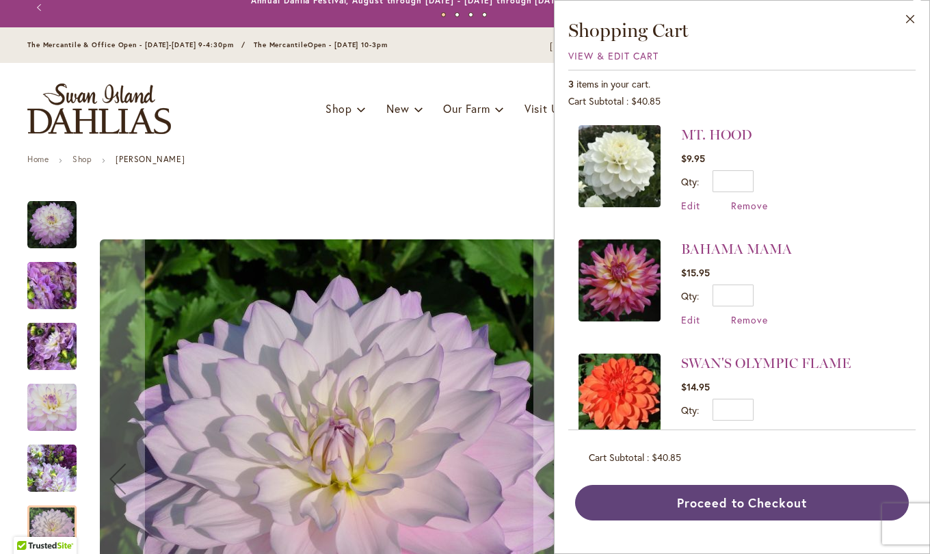
click at [778, 505] on button "Proceed to Checkout" at bounding box center [742, 503] width 334 height 36
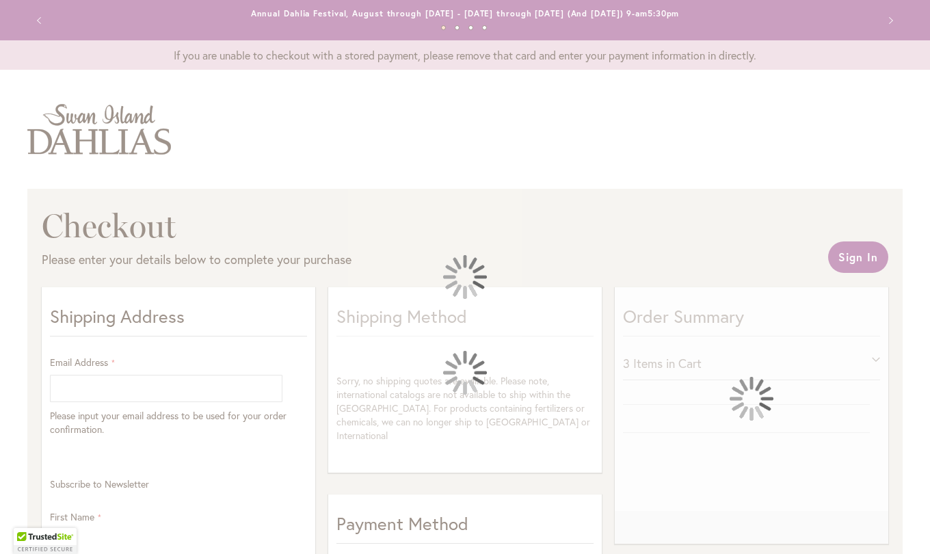
select select "**"
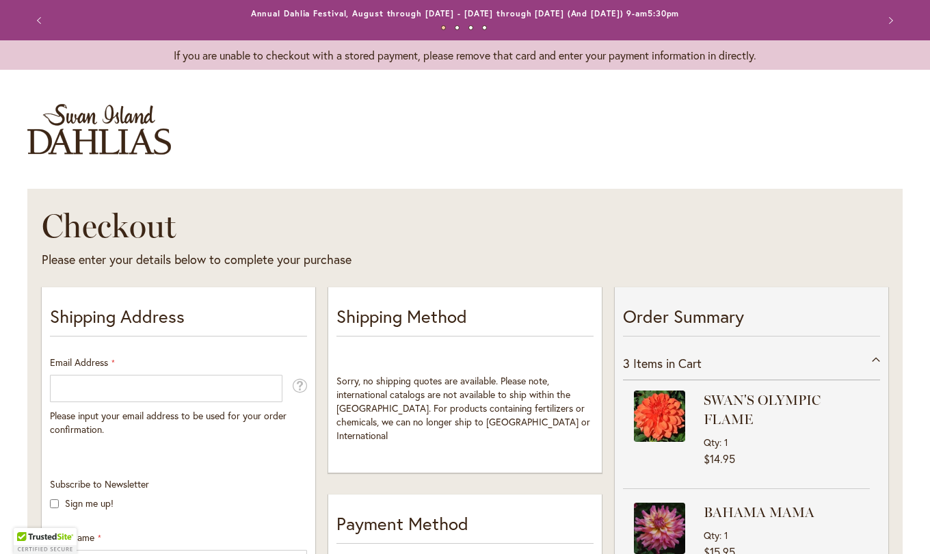
scroll to position [27, 0]
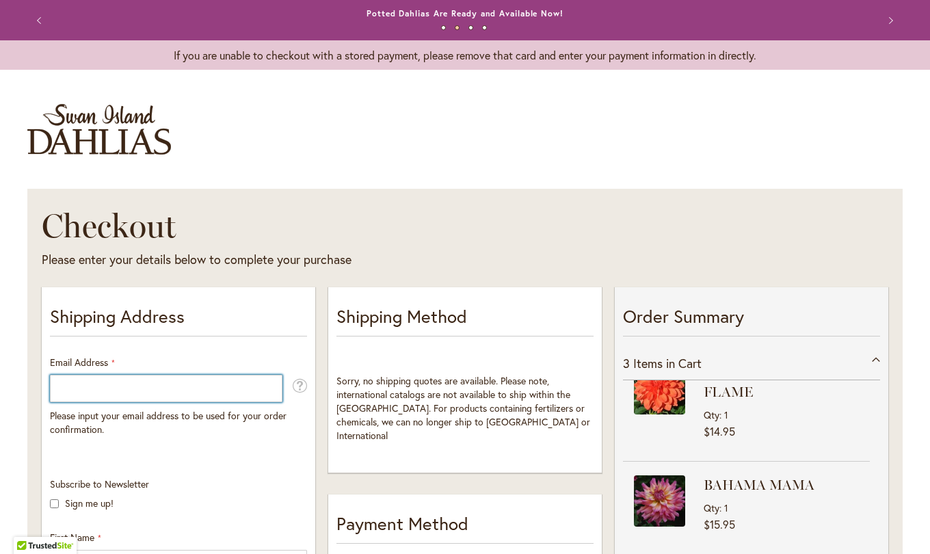
click at [64, 393] on input "Email Address" at bounding box center [166, 388] width 233 height 27
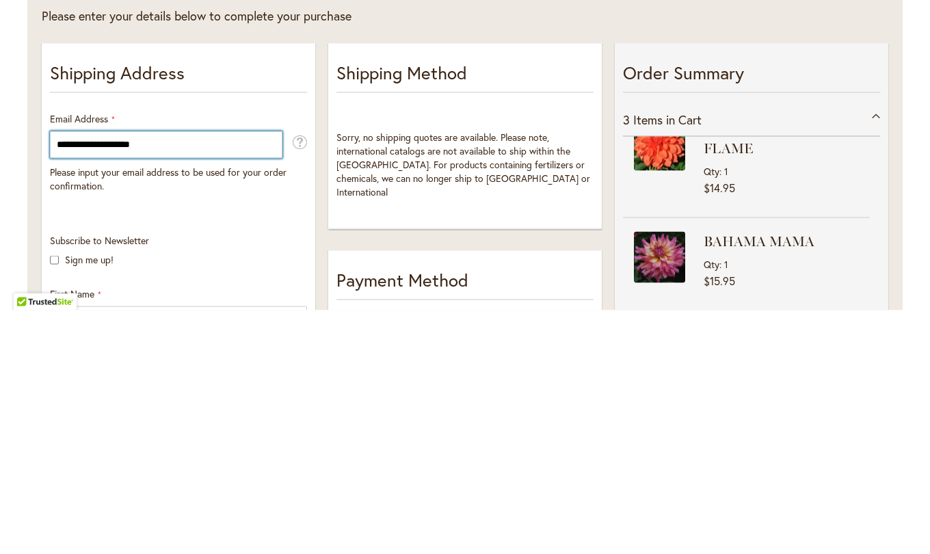
type input "**********"
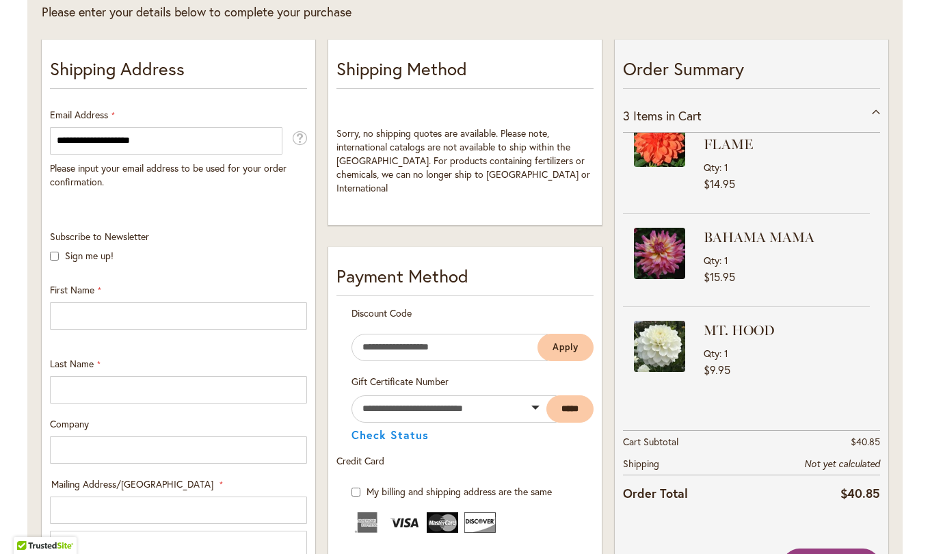
scroll to position [254, 0]
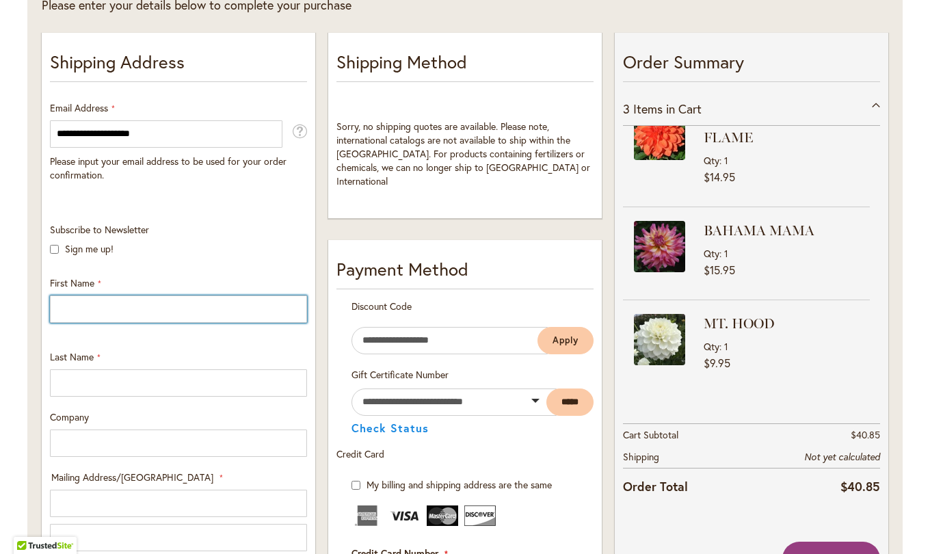
click at [71, 311] on input "First Name" at bounding box center [178, 308] width 257 height 27
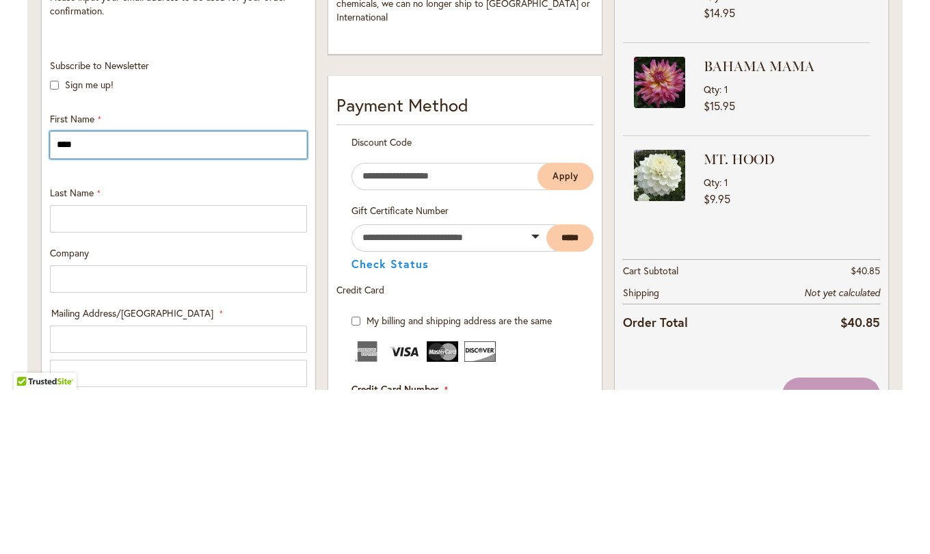
type input "*****"
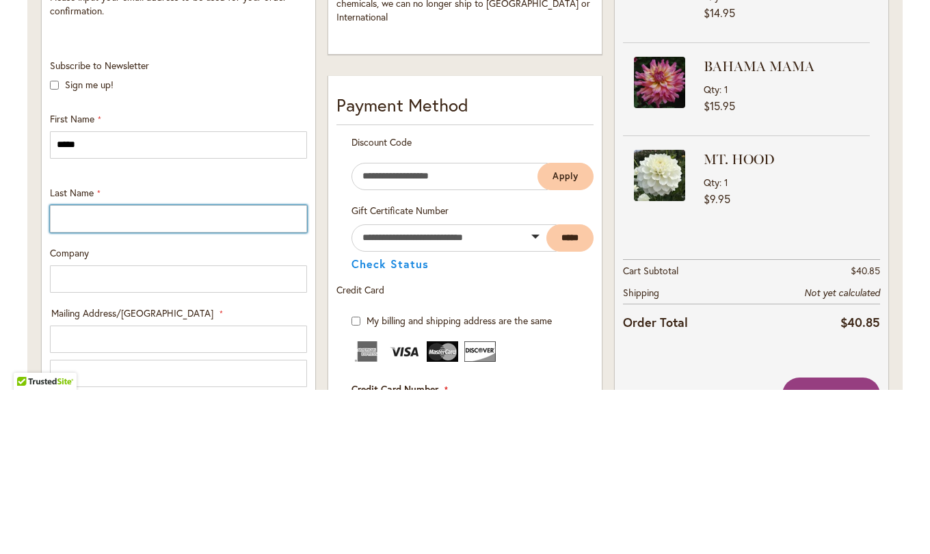
type input "*******"
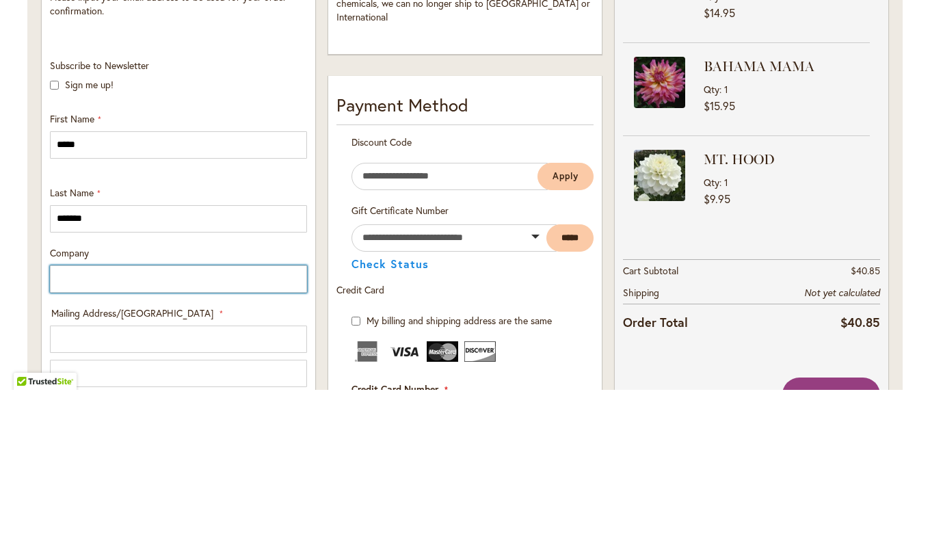
type input "**********"
select select "**"
type input "*****"
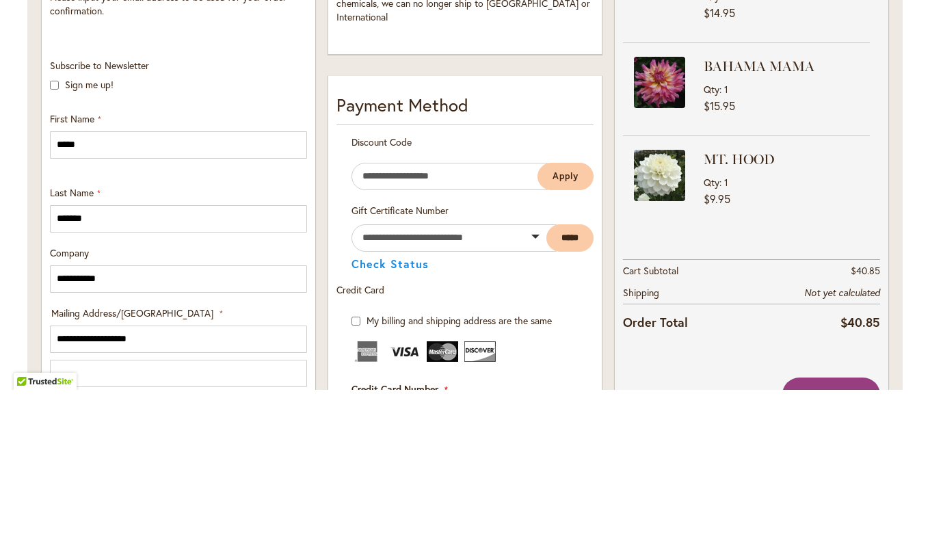
type input "**********"
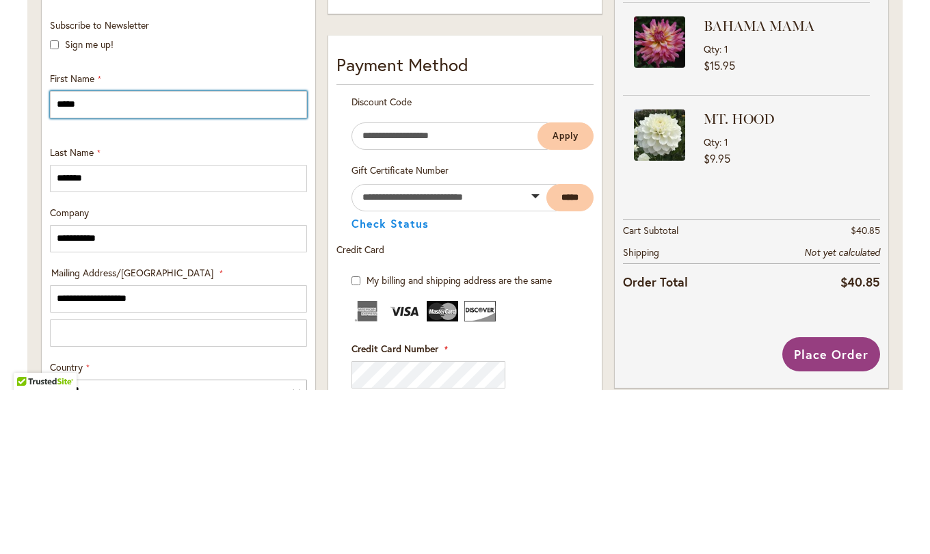
scroll to position [298, 0]
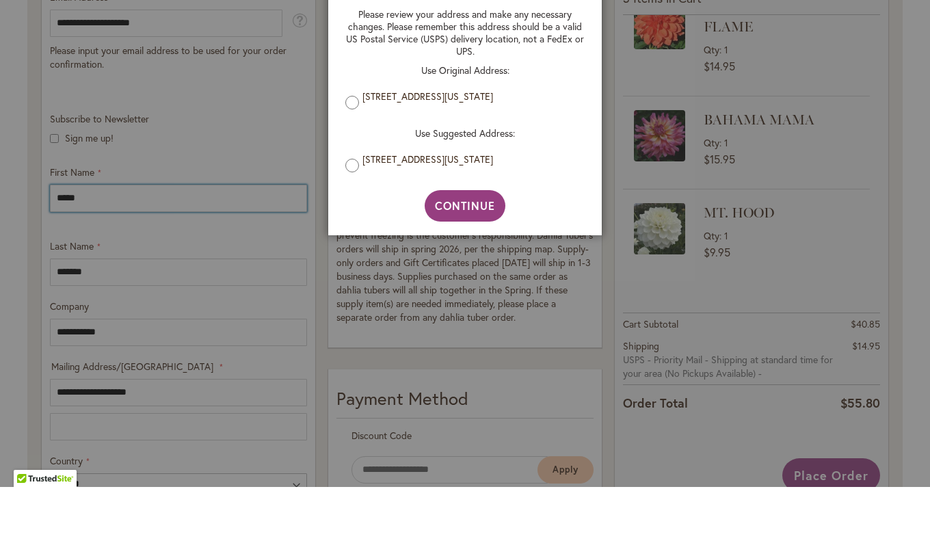
type input "*****"
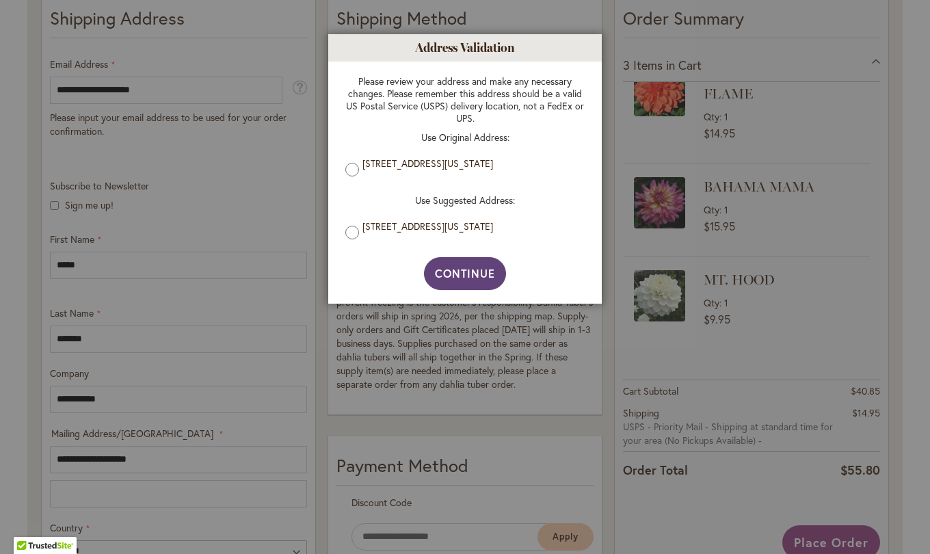
click at [464, 276] on span "Continue" at bounding box center [465, 273] width 61 height 14
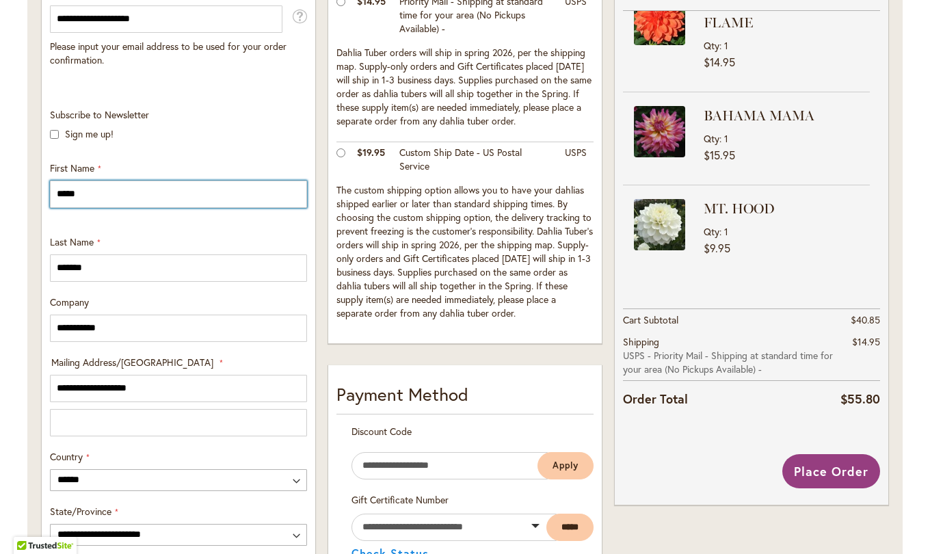
scroll to position [393, 0]
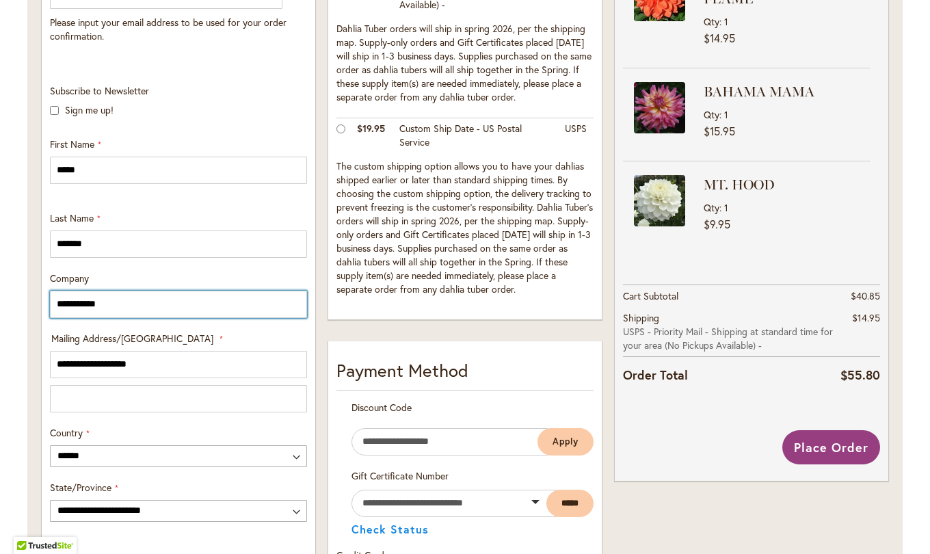
click at [118, 301] on input "**********" at bounding box center [178, 304] width 257 height 27
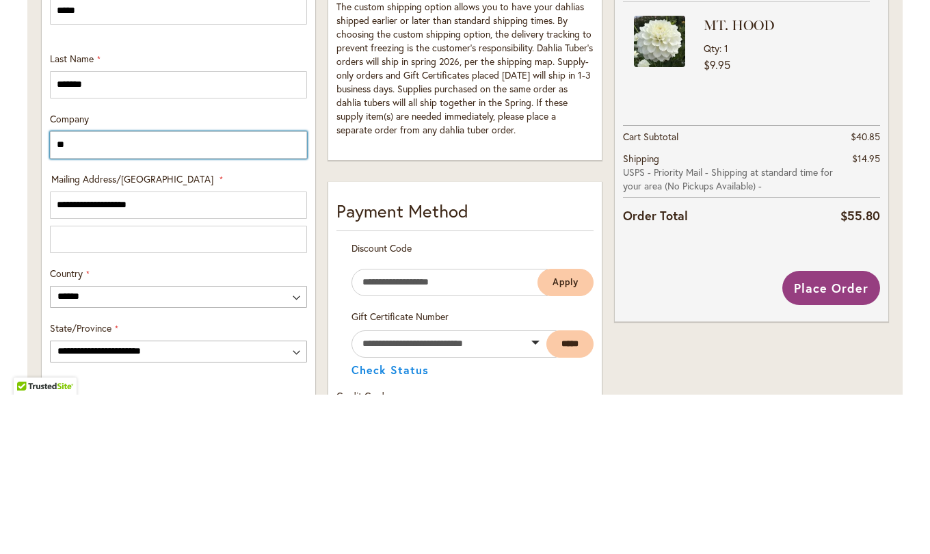
type input "*"
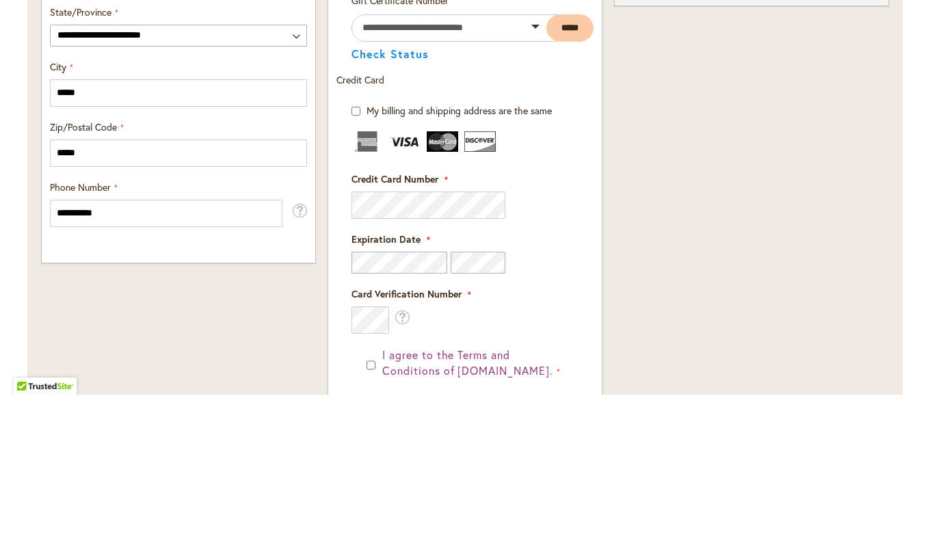
click at [15, 400] on main "Checkout Please enter your details below to complete your purchase Sign In Clos…" at bounding box center [465, 178] width 900 height 1424
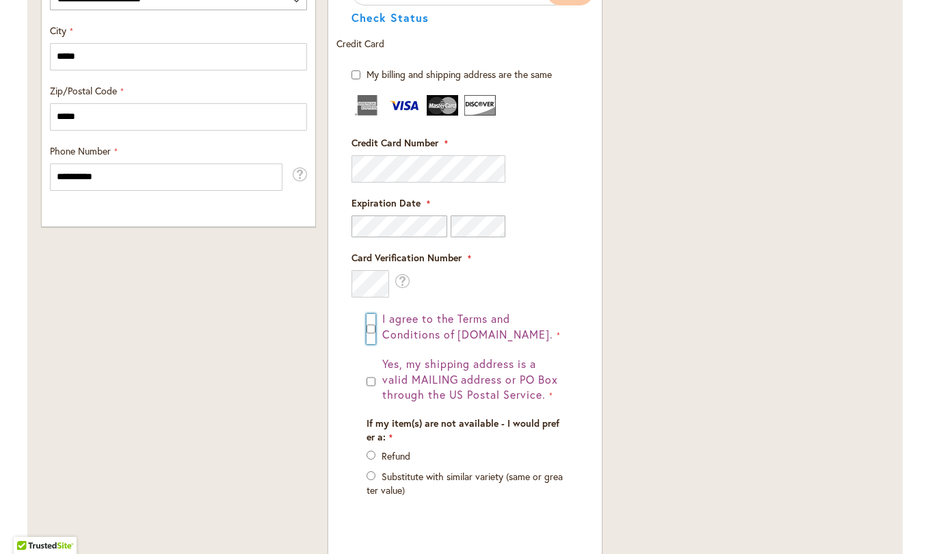
scroll to position [913, 0]
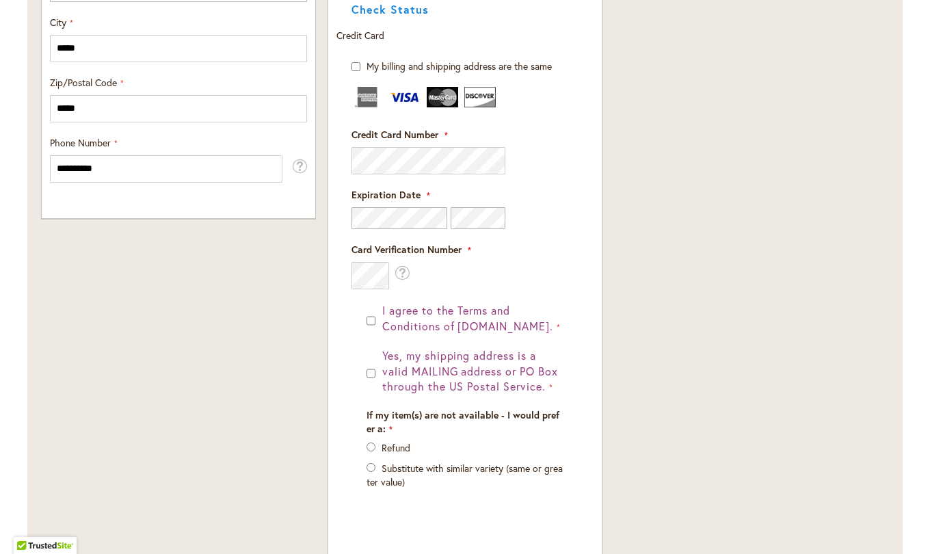
click at [382, 373] on span "Yes, my shipping address is a valid MAILING address or PO Box through the US Po…" at bounding box center [470, 371] width 176 height 46
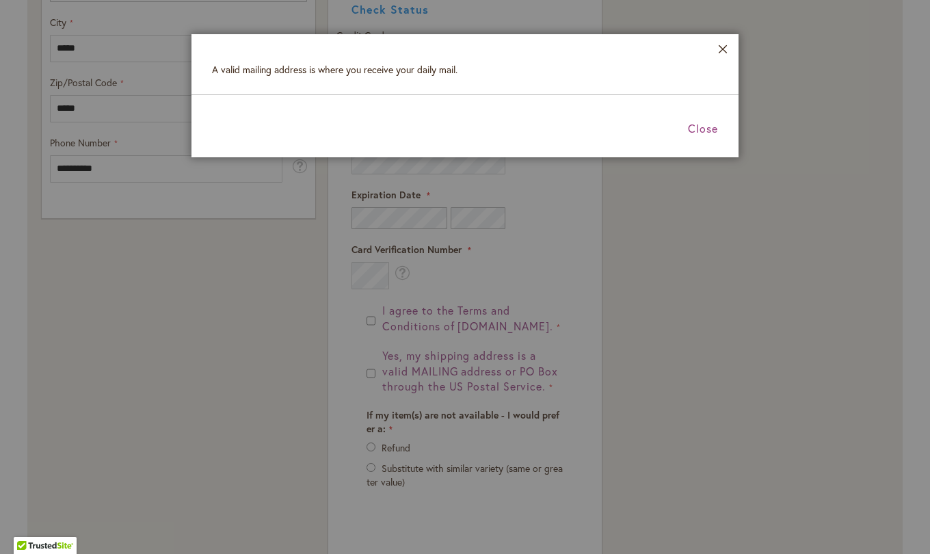
click at [706, 133] on span "Close" at bounding box center [703, 128] width 30 height 14
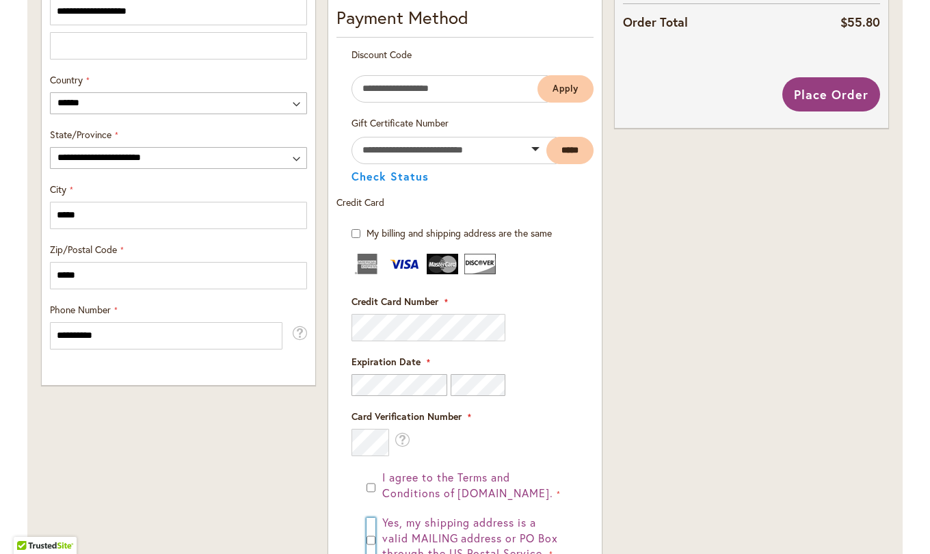
scroll to position [745, 0]
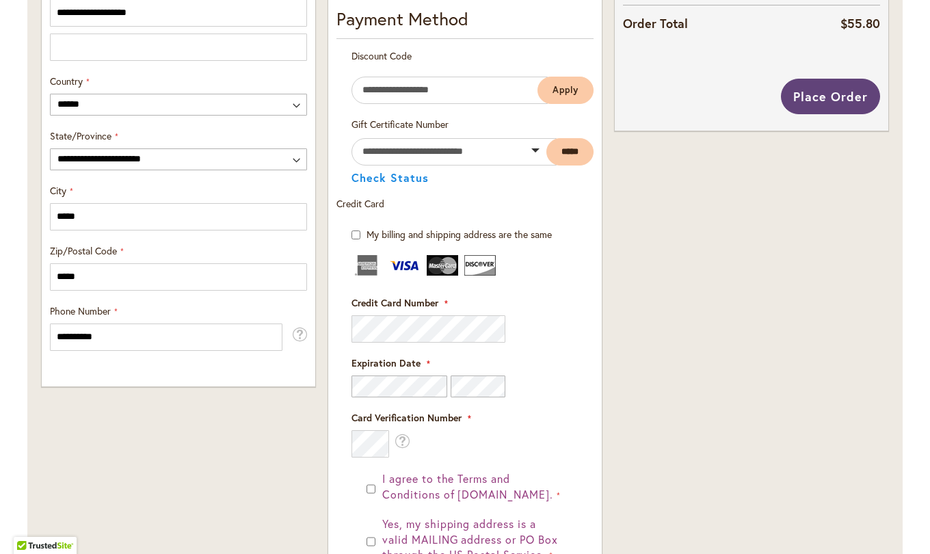
click at [836, 101] on span "Place Order" at bounding box center [830, 96] width 75 height 16
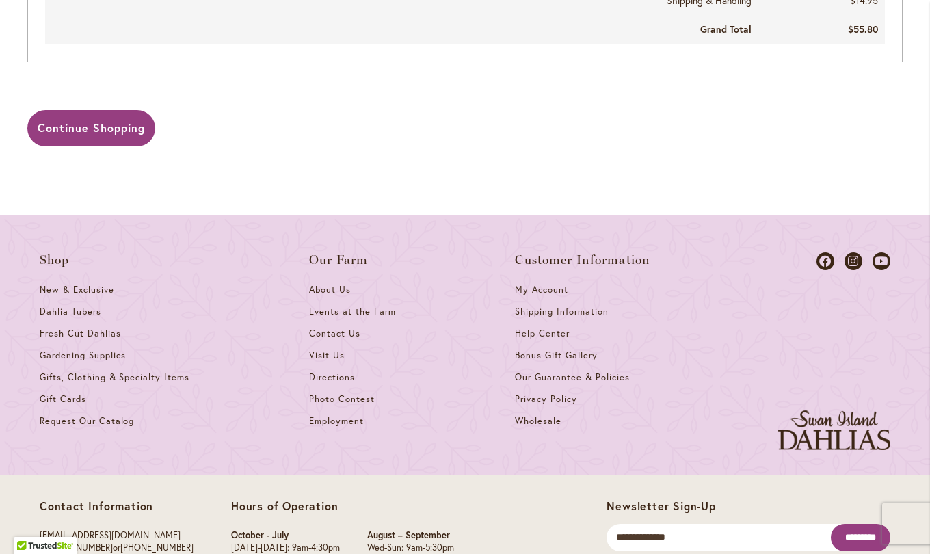
scroll to position [929, 0]
